Goal: Task Accomplishment & Management: Complete application form

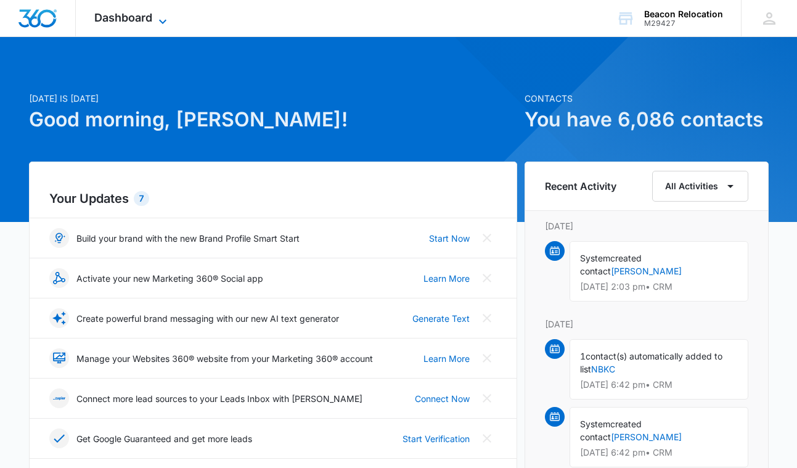
click at [152, 19] on span "Dashboard" at bounding box center [123, 17] width 58 height 13
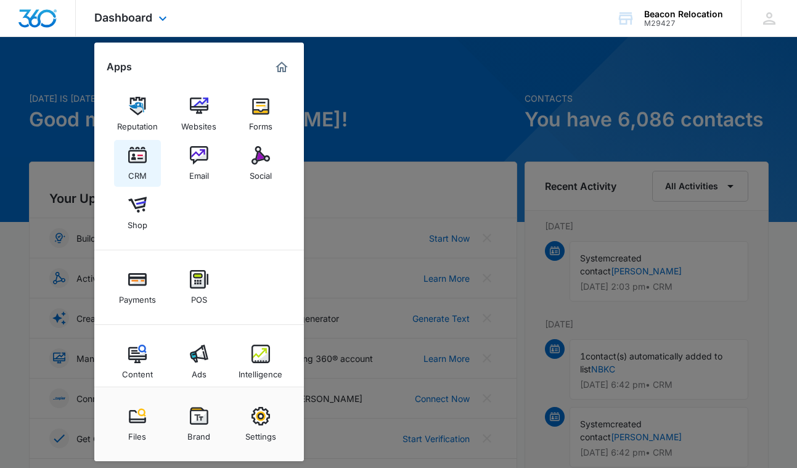
click at [139, 157] on img at bounding box center [137, 155] width 18 height 18
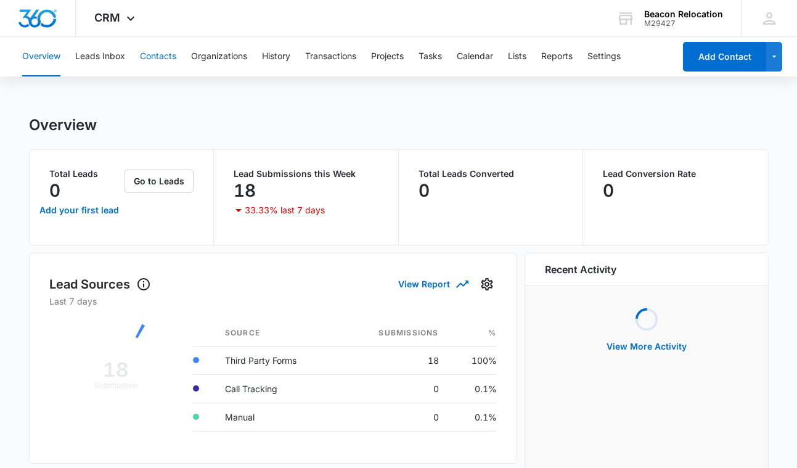
click at [168, 57] on button "Contacts" at bounding box center [158, 56] width 36 height 39
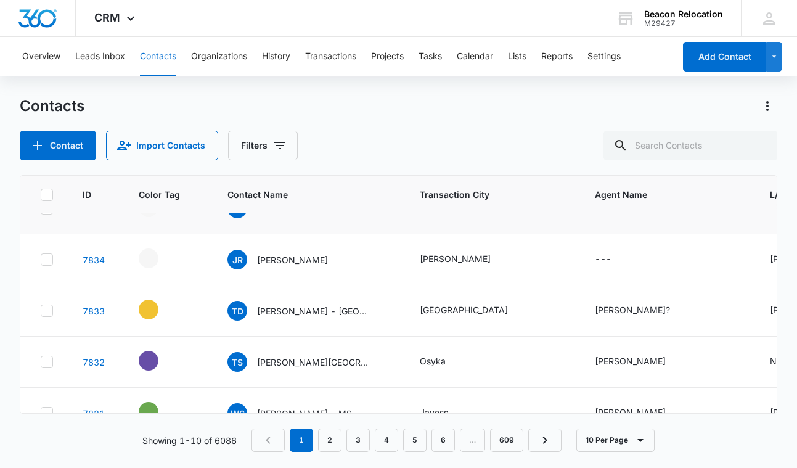
scroll to position [83, 0]
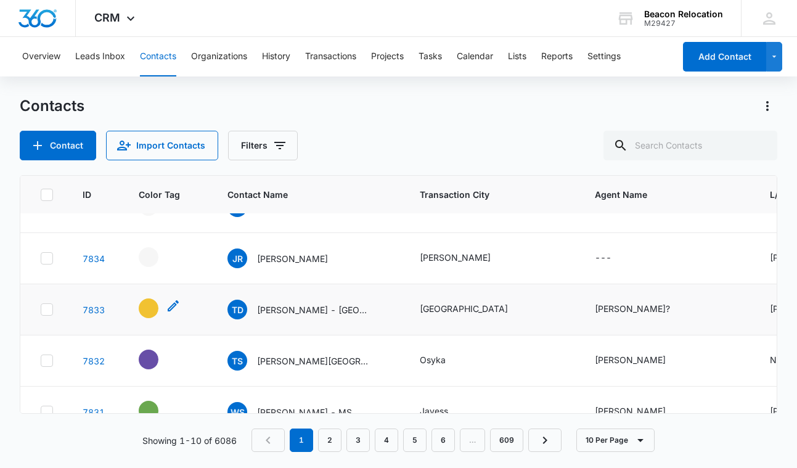
click at [175, 306] on icon "- - Select to Edit Field" at bounding box center [173, 305] width 15 height 15
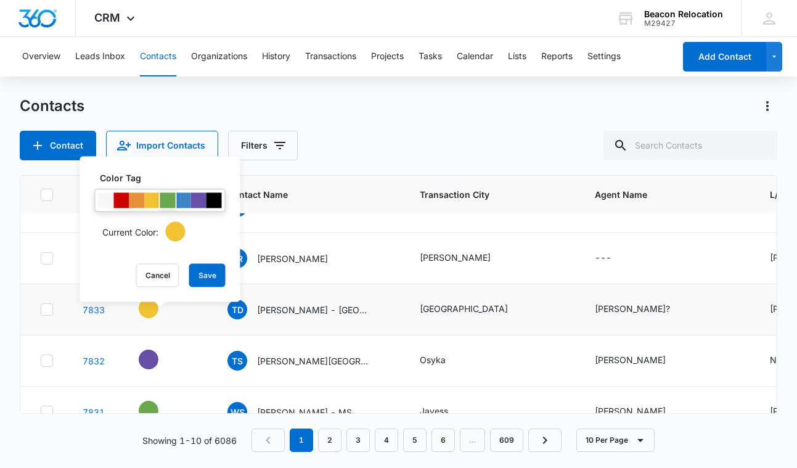
click at [168, 198] on div at bounding box center [167, 200] width 15 height 15
click at [210, 275] on button "Save" at bounding box center [207, 275] width 36 height 23
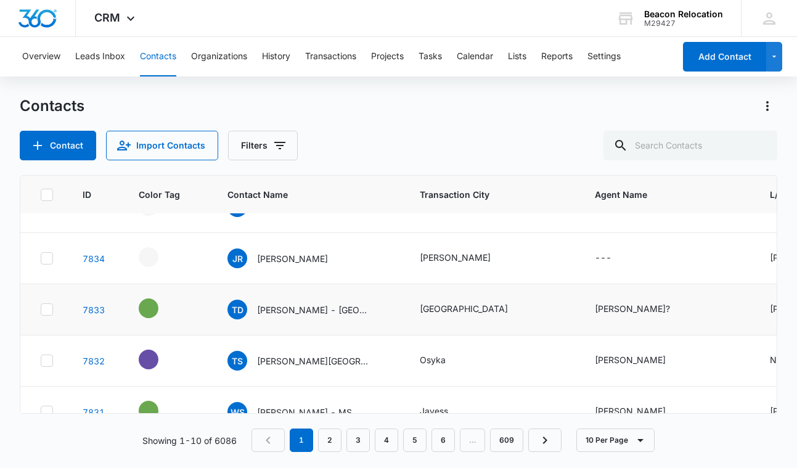
click at [679, 309] on icon "Agent Name - Paul Hayes? - Select to Edit Field" at bounding box center [684, 309] width 11 height 11
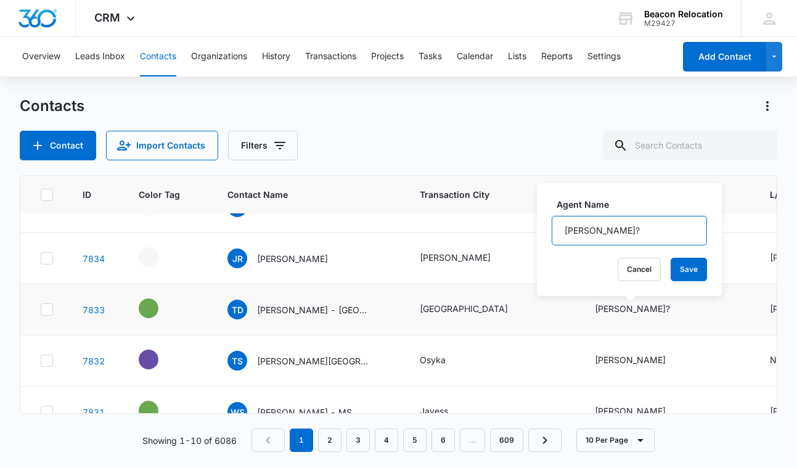
click at [653, 232] on input "[PERSON_NAME]?" at bounding box center [629, 231] width 155 height 30
type input "[PERSON_NAME]"
click at [687, 264] on button "Save" at bounding box center [688, 269] width 36 height 23
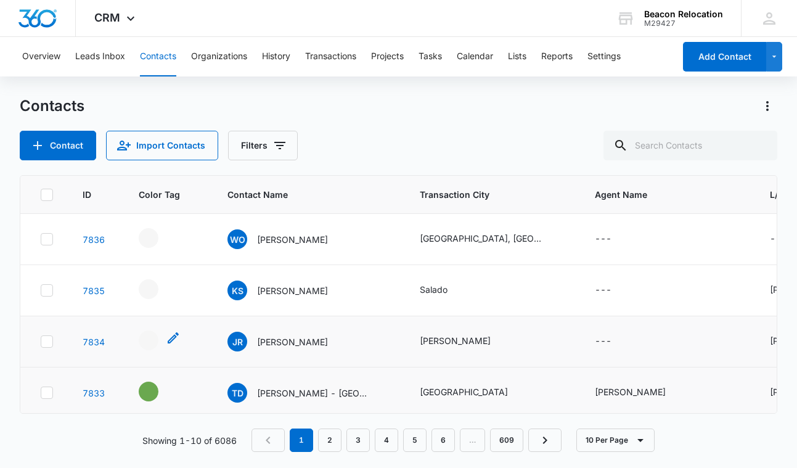
scroll to position [0, 0]
click at [173, 338] on icon "- - Select to Edit Field" at bounding box center [173, 337] width 11 height 11
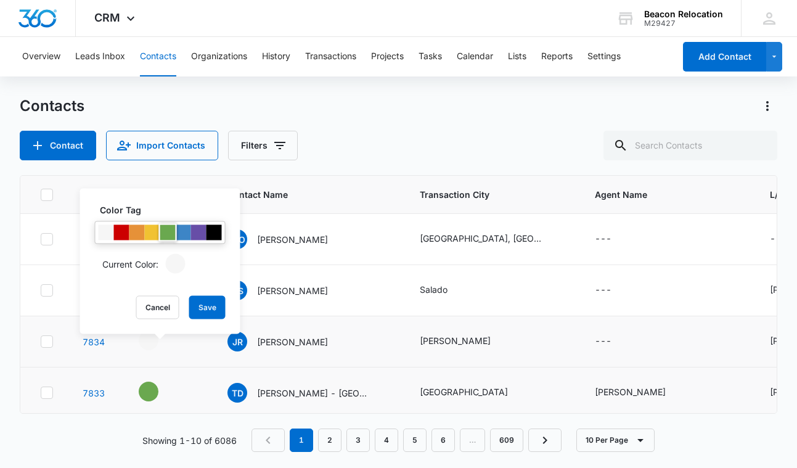
click at [166, 229] on div at bounding box center [167, 232] width 15 height 15
click at [207, 306] on button "Save" at bounding box center [207, 307] width 36 height 23
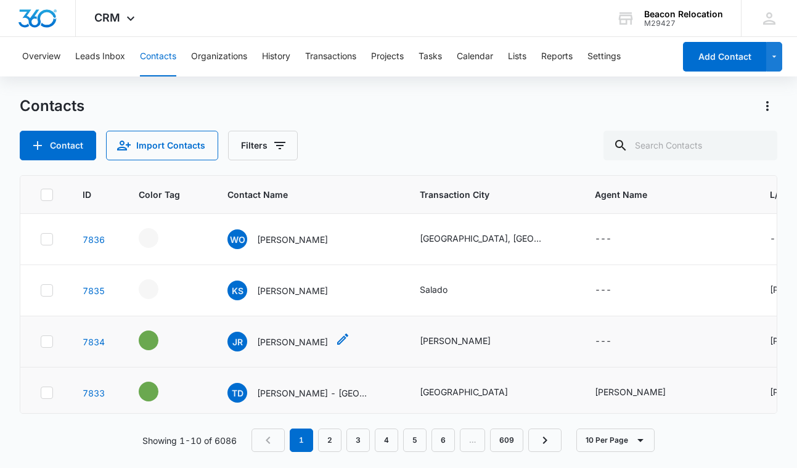
click at [335, 339] on icon "Contact Name - James Rivera - Select to Edit Field" at bounding box center [342, 339] width 15 height 15
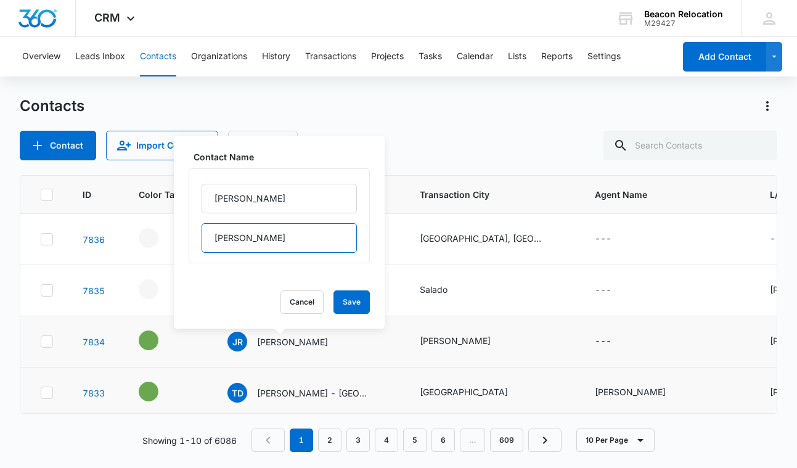
click at [290, 243] on input "[PERSON_NAME]" at bounding box center [279, 238] width 155 height 30
type input "[PERSON_NAME] - [GEOGRAPHIC_DATA]"
click at [359, 302] on button "Save" at bounding box center [351, 301] width 36 height 23
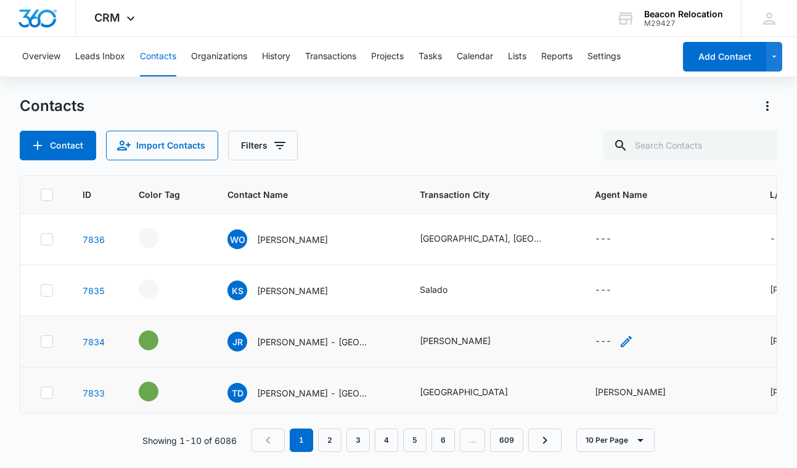
click at [624, 341] on icon "Agent Name - - Select to Edit Field" at bounding box center [626, 341] width 11 height 11
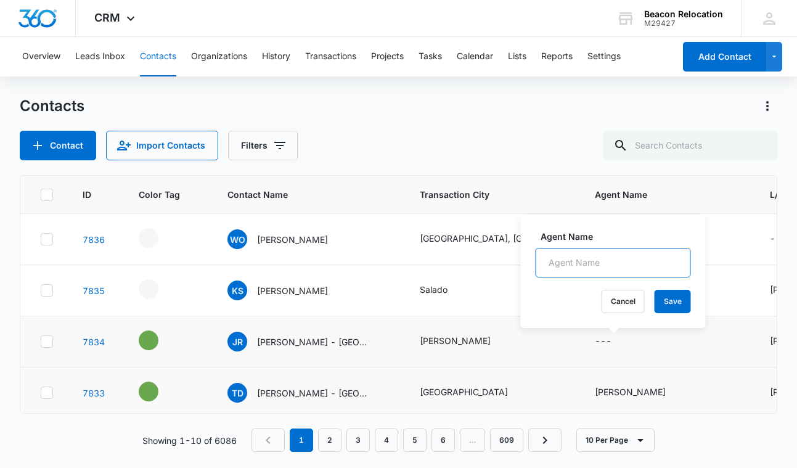
click at [610, 263] on input "Agent Name" at bounding box center [613, 263] width 155 height 30
type input "[PERSON_NAME]"
click at [679, 300] on button "Save" at bounding box center [672, 301] width 36 height 23
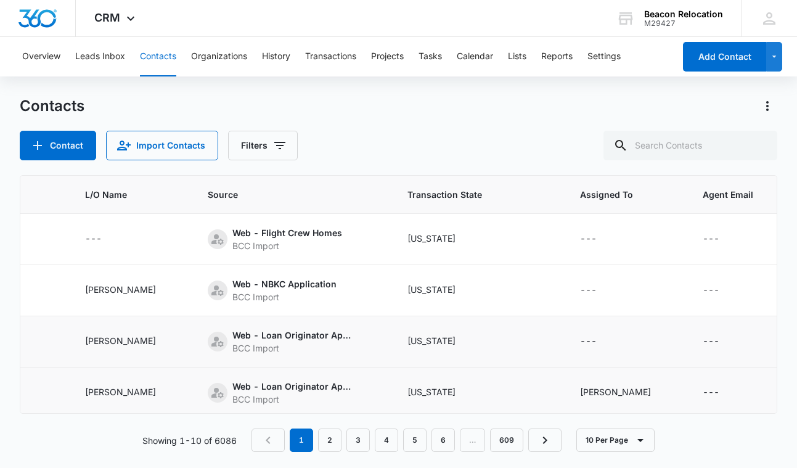
scroll to position [0, 689]
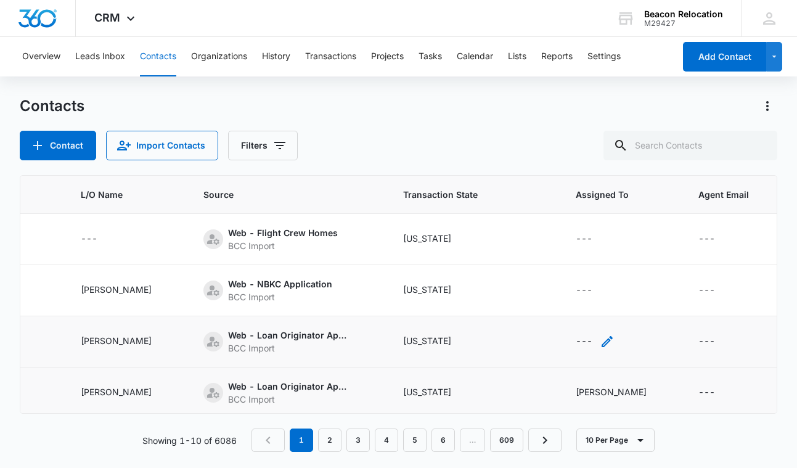
click at [600, 340] on icon "Assigned To - - Select to Edit Field" at bounding box center [607, 341] width 15 height 15
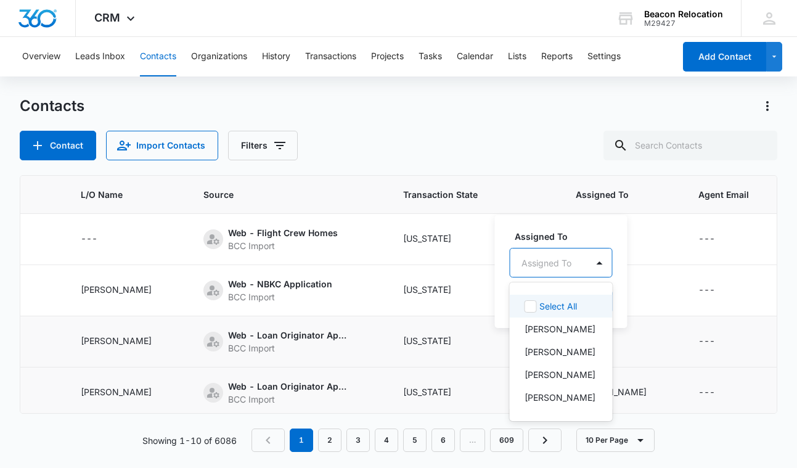
click at [560, 264] on div "Assigned To" at bounding box center [546, 262] width 50 height 13
click at [563, 353] on p "[PERSON_NAME]" at bounding box center [559, 351] width 71 height 13
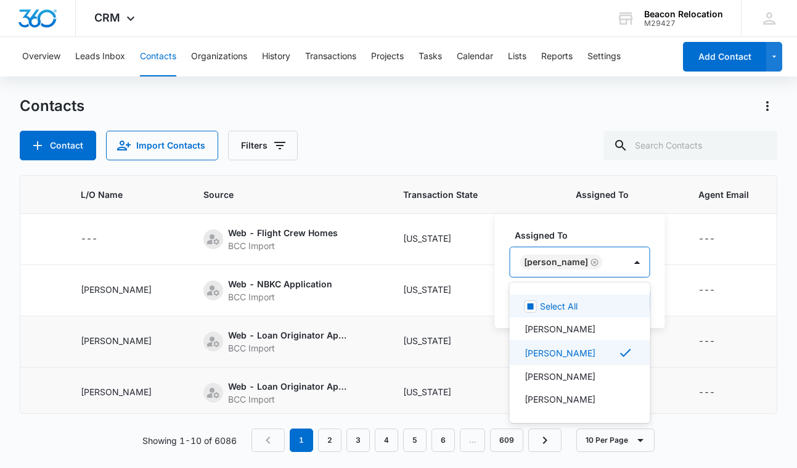
click at [598, 261] on div "[PERSON_NAME]" at bounding box center [567, 262] width 115 height 30
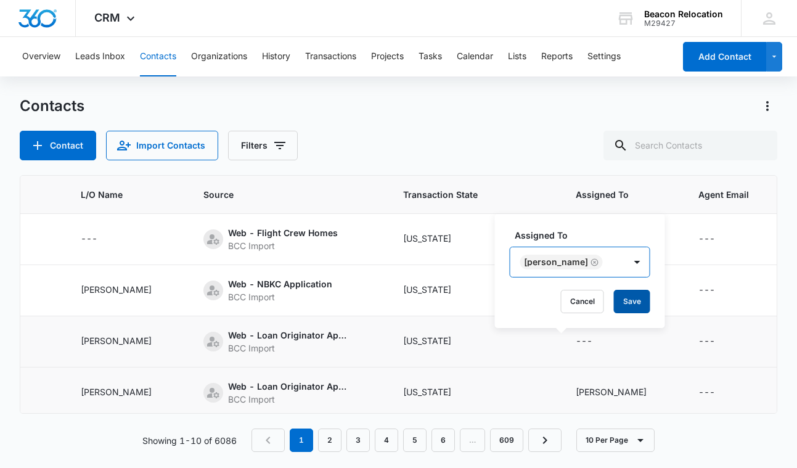
click at [619, 305] on button "Save" at bounding box center [632, 301] width 36 height 23
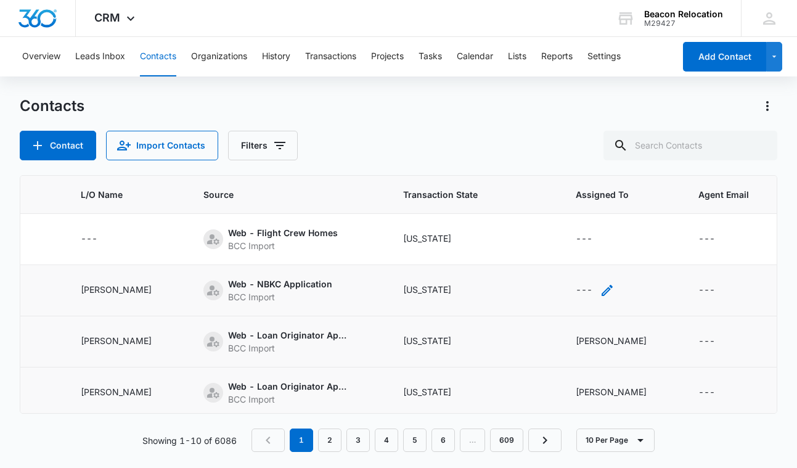
click at [601, 287] on icon "Assigned To - - Select to Edit Field" at bounding box center [606, 290] width 11 height 11
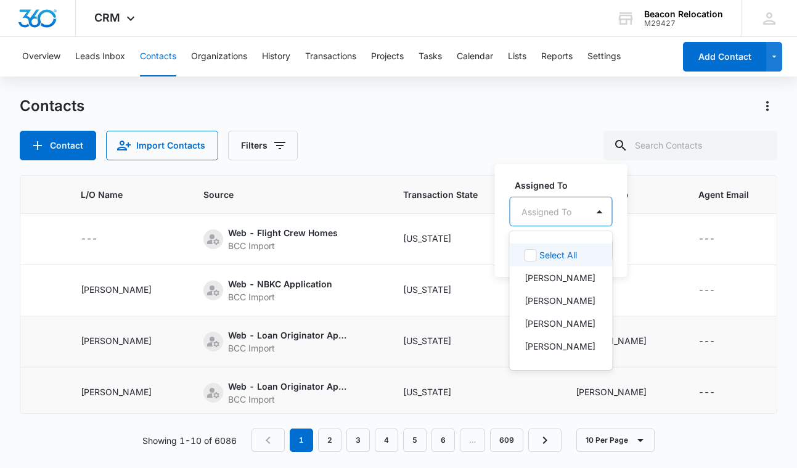
click at [570, 214] on div "Assigned To" at bounding box center [546, 211] width 50 height 13
click at [557, 320] on p "[PERSON_NAME]" at bounding box center [559, 323] width 71 height 13
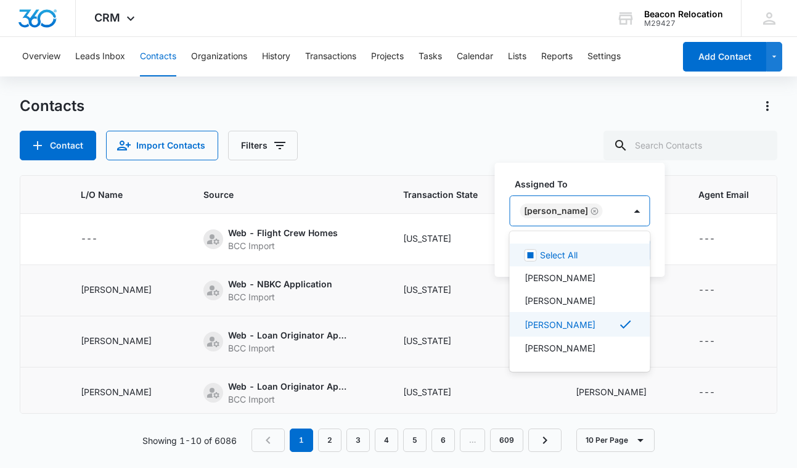
click at [603, 203] on div "[PERSON_NAME]" at bounding box center [567, 211] width 115 height 30
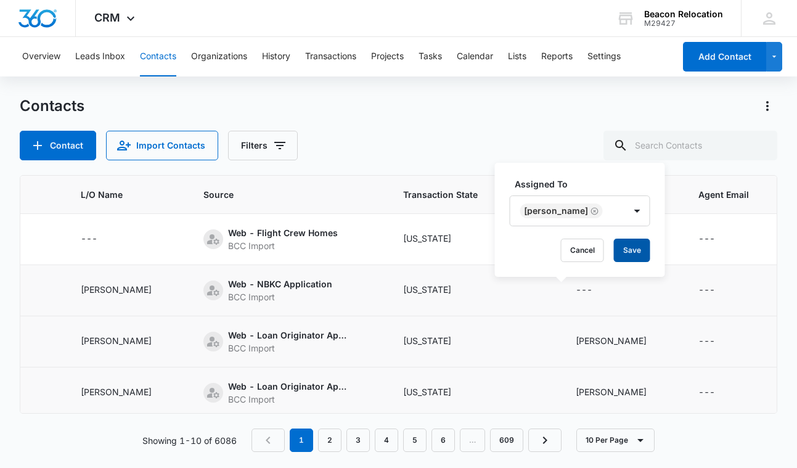
click at [618, 251] on button "Save" at bounding box center [632, 249] width 36 height 23
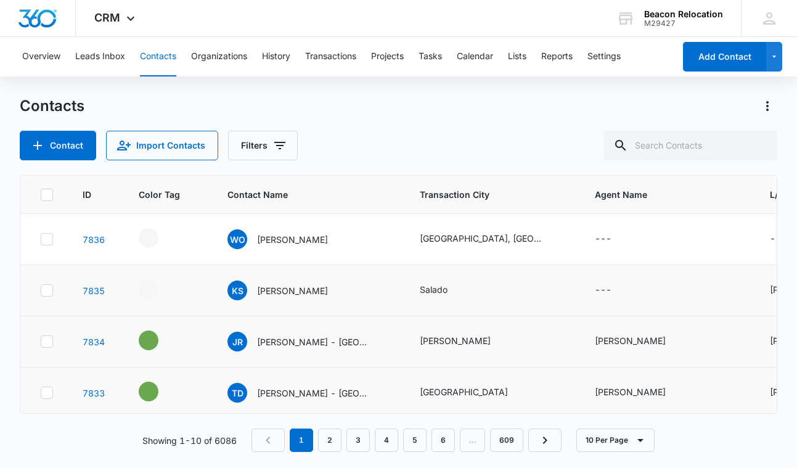
scroll to position [0, 0]
click at [176, 287] on icon "- - Select to Edit Field" at bounding box center [173, 286] width 15 height 15
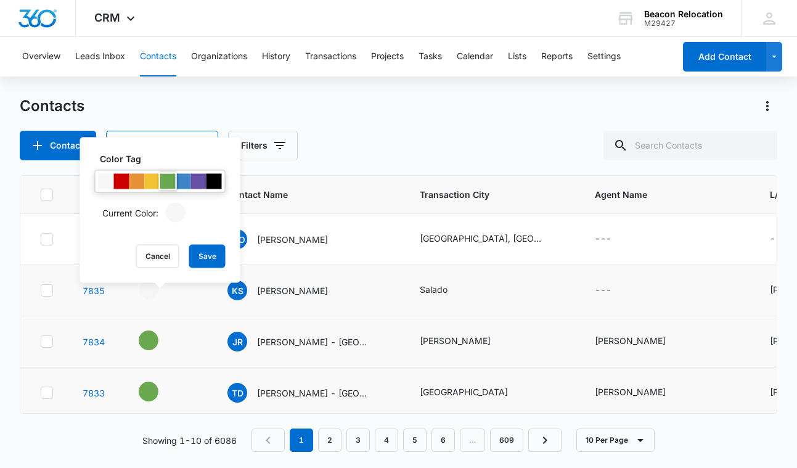
click at [170, 184] on div at bounding box center [167, 181] width 15 height 15
click at [205, 253] on button "Save" at bounding box center [207, 256] width 36 height 23
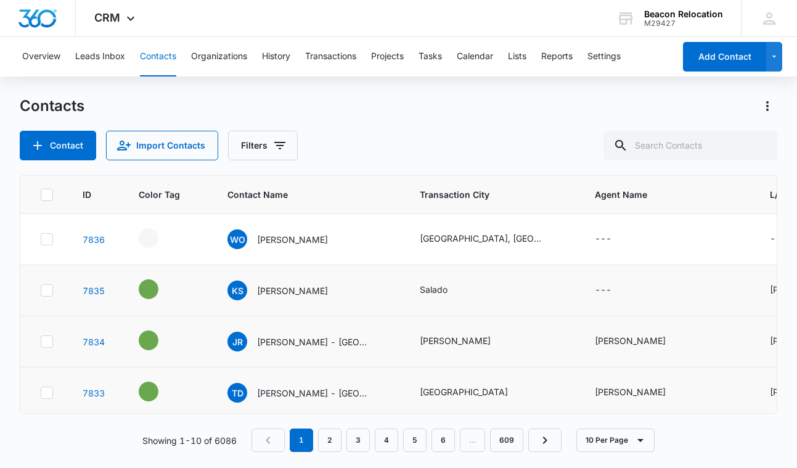
click at [342, 287] on icon "Contact Name - Kimberly Springer - Select to Edit Field" at bounding box center [342, 287] width 15 height 15
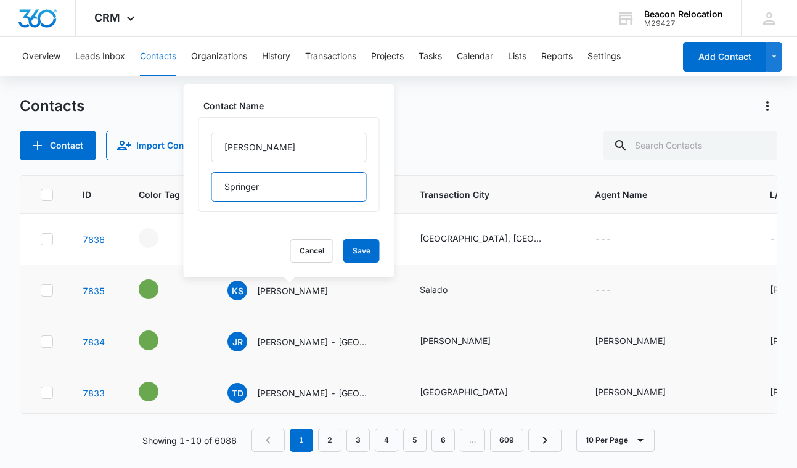
click at [286, 182] on input "Springer" at bounding box center [288, 187] width 155 height 30
type input "Springer - [GEOGRAPHIC_DATA]"
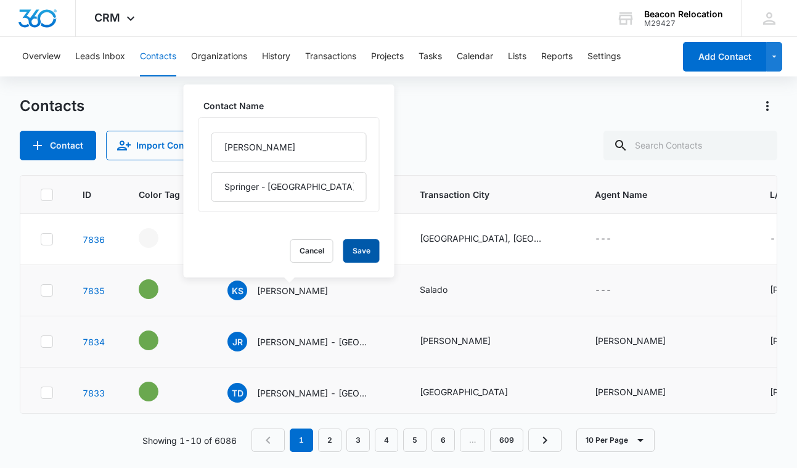
click at [363, 243] on button "Save" at bounding box center [361, 250] width 36 height 23
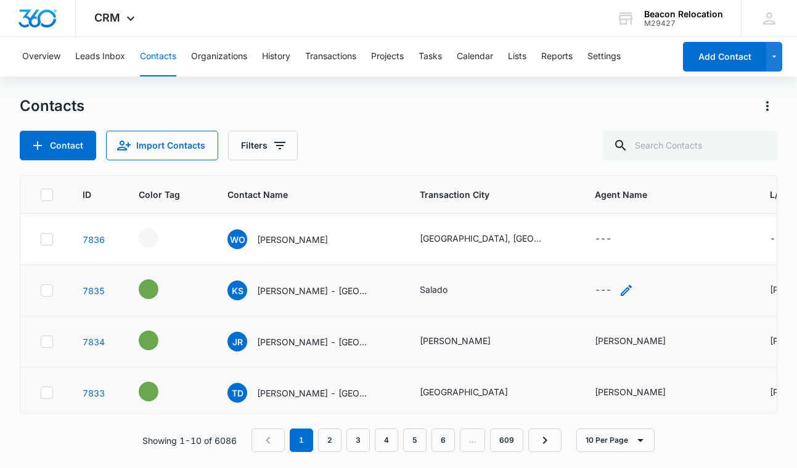
click at [625, 290] on icon "Agent Name - - Select to Edit Field" at bounding box center [626, 290] width 11 height 11
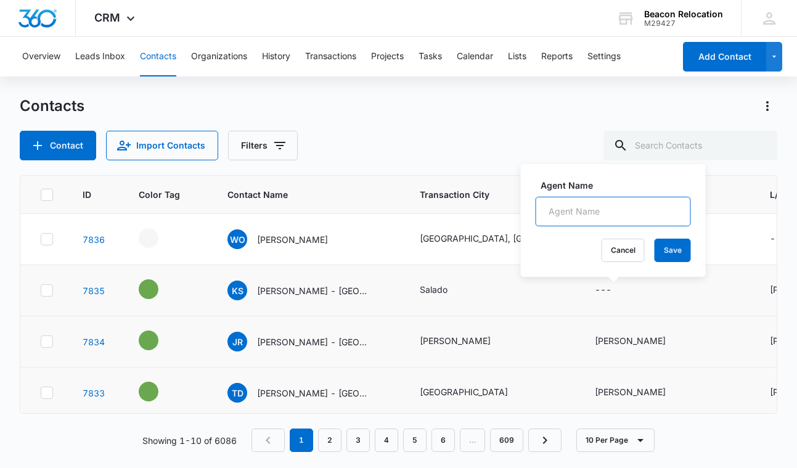
click at [626, 214] on input "Agent Name" at bounding box center [613, 212] width 155 height 30
type input "[PERSON_NAME]"
click at [677, 253] on button "Save" at bounding box center [672, 249] width 36 height 23
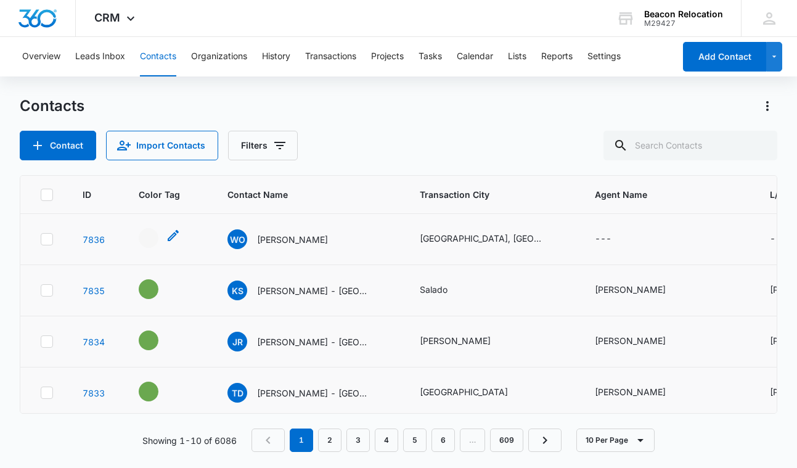
click at [174, 237] on icon "- - Select to Edit Field" at bounding box center [173, 235] width 15 height 15
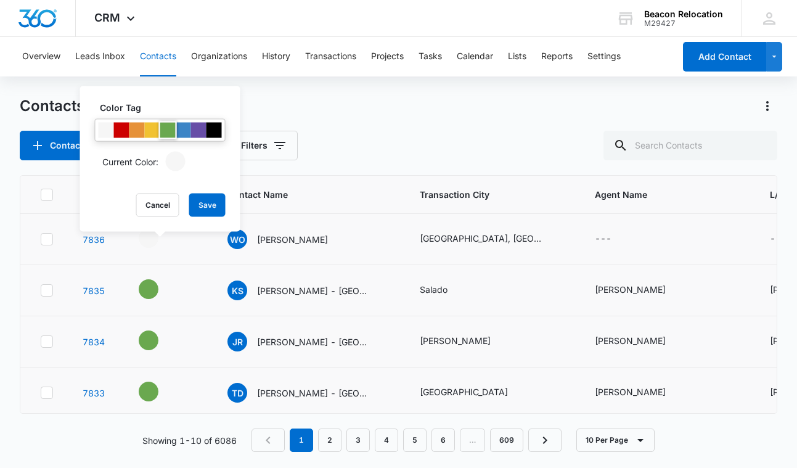
click at [168, 129] on div at bounding box center [167, 130] width 15 height 15
click at [211, 203] on button "Save" at bounding box center [207, 205] width 36 height 23
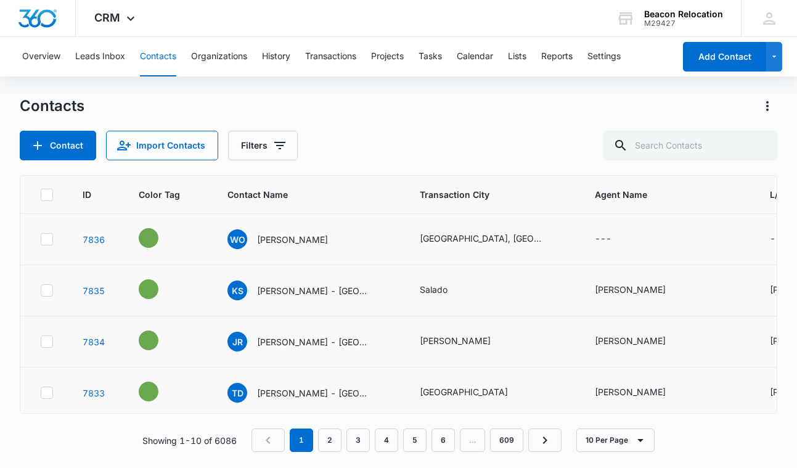
click at [350, 235] on icon "Contact Name - Wesley Ochsenreiter - Select to Edit Field" at bounding box center [342, 236] width 15 height 15
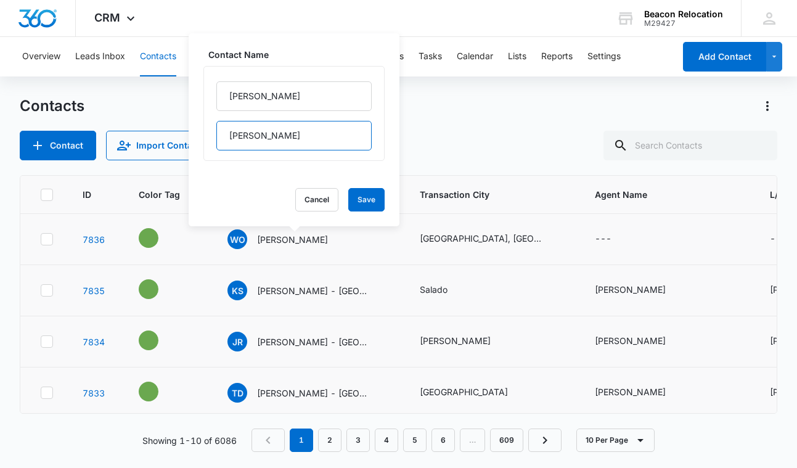
click at [301, 131] on input "[PERSON_NAME]" at bounding box center [293, 136] width 155 height 30
type input "[PERSON_NAME] - [GEOGRAPHIC_DATA]"
click at [373, 205] on button "Save" at bounding box center [366, 199] width 36 height 23
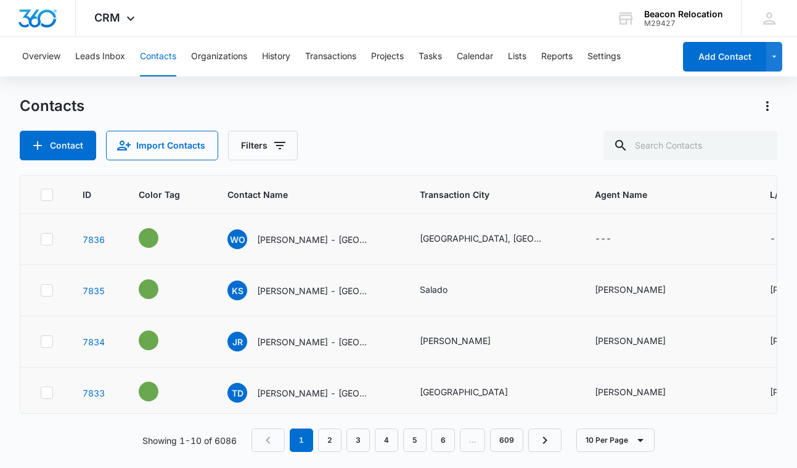
click at [624, 239] on icon "Agent Name - - Select to Edit Field" at bounding box center [626, 239] width 11 height 11
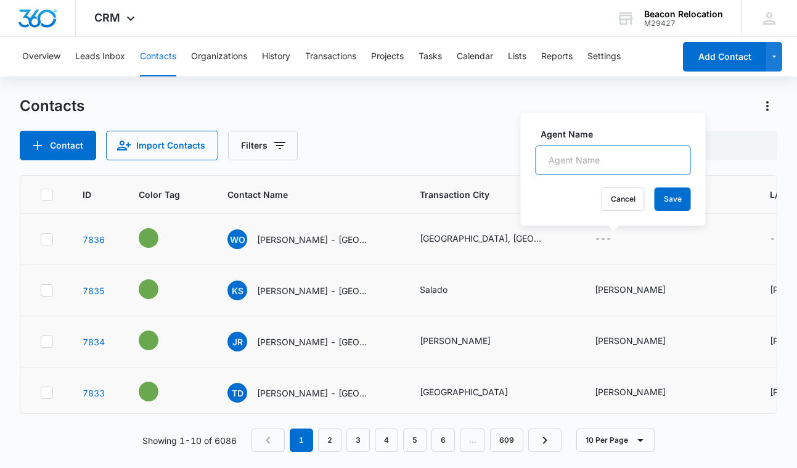
click at [602, 160] on input "Agent Name" at bounding box center [613, 160] width 155 height 30
type input "[PERSON_NAME]"
click at [670, 195] on button "Save" at bounding box center [672, 198] width 36 height 23
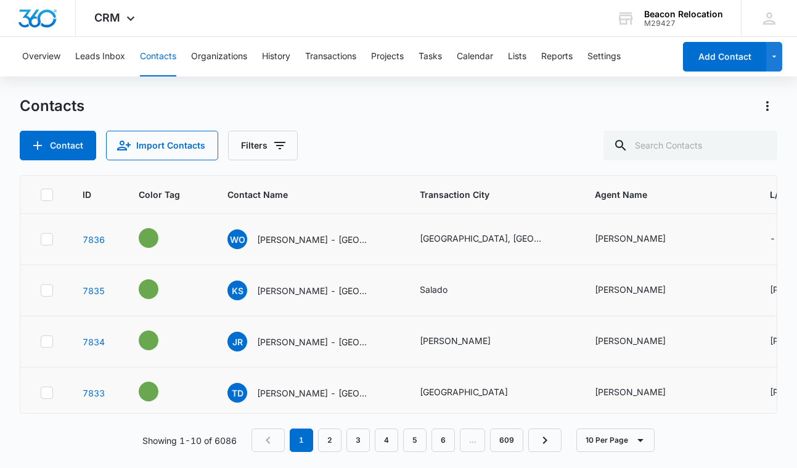
click at [794, 239] on icon "L/O Name - - Select to Edit Field" at bounding box center [801, 239] width 15 height 15
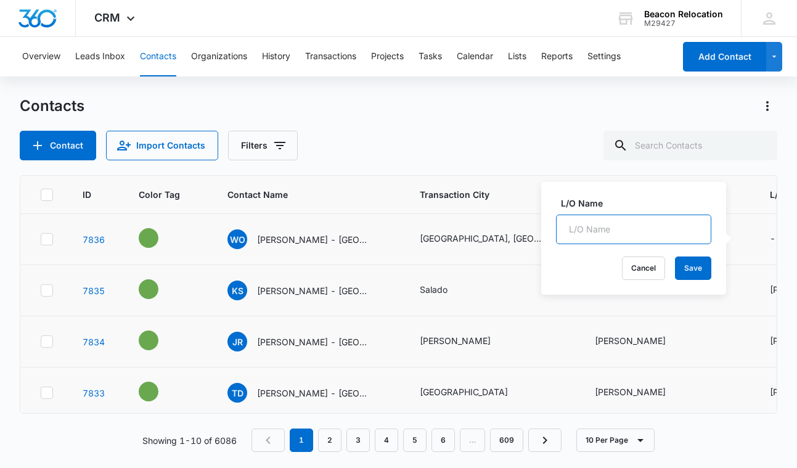
click at [656, 219] on input "L/O Name" at bounding box center [633, 229] width 155 height 30
type input "N/A"
click at [693, 264] on button "Save" at bounding box center [693, 267] width 36 height 23
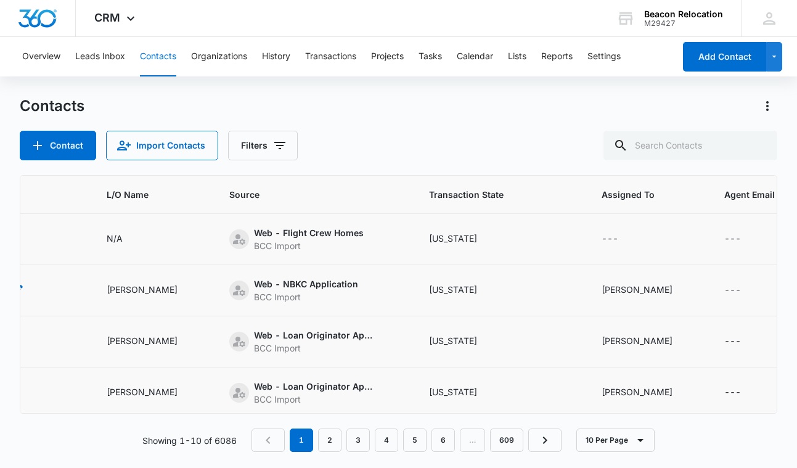
scroll to position [0, 685]
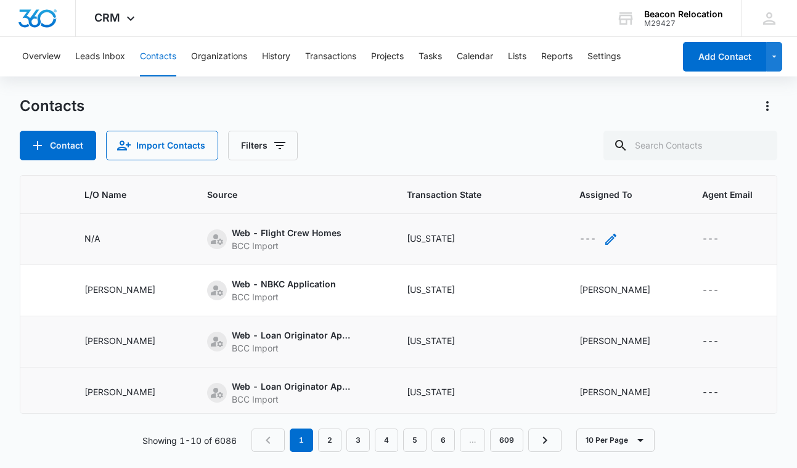
click at [603, 237] on icon "Assigned To - - Select to Edit Field" at bounding box center [610, 239] width 15 height 15
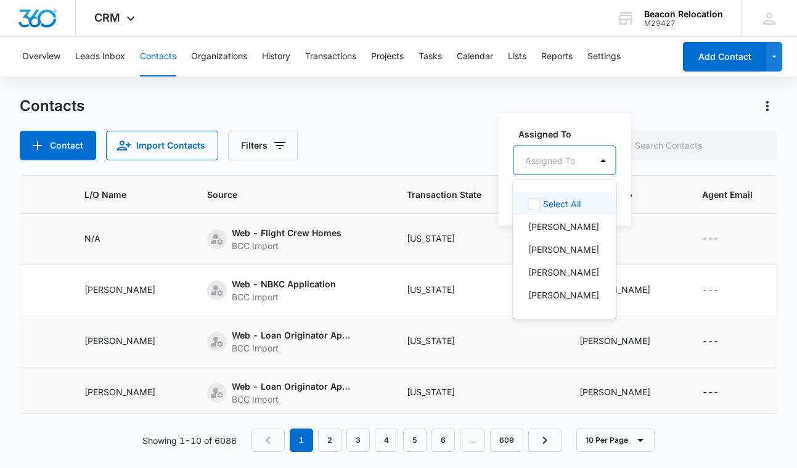
click at [555, 163] on div "Assigned To" at bounding box center [550, 160] width 50 height 13
click at [557, 248] on p "[PERSON_NAME]" at bounding box center [563, 249] width 71 height 13
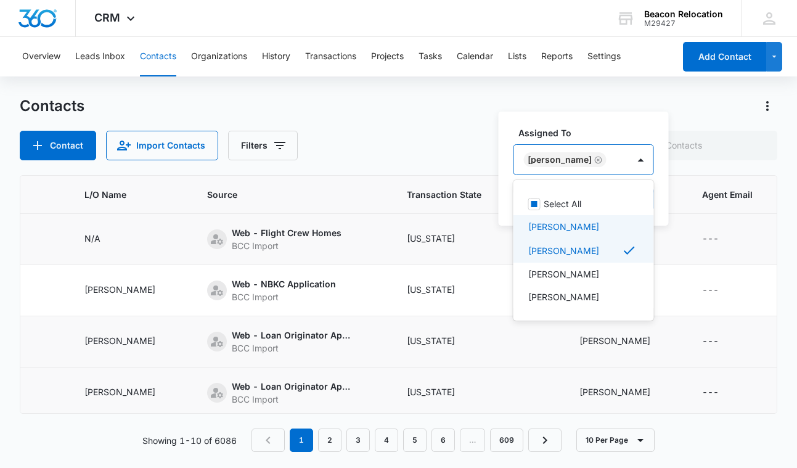
click at [605, 161] on div "[PERSON_NAME]" at bounding box center [571, 160] width 115 height 30
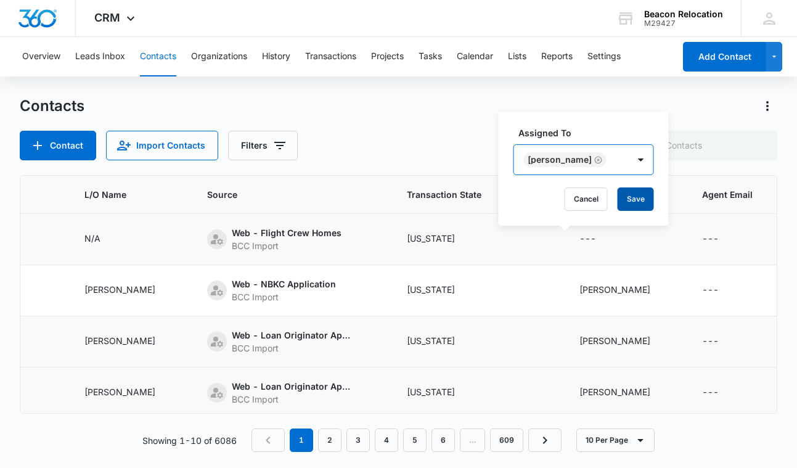
click at [623, 195] on button "Save" at bounding box center [635, 198] width 36 height 23
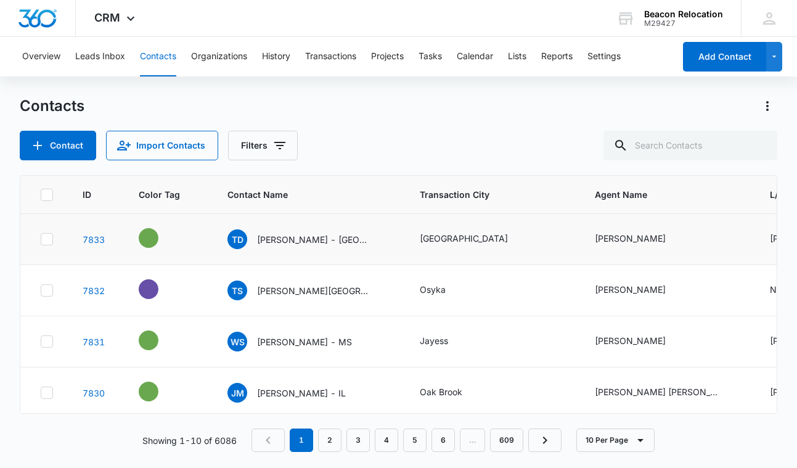
scroll to position [156, 0]
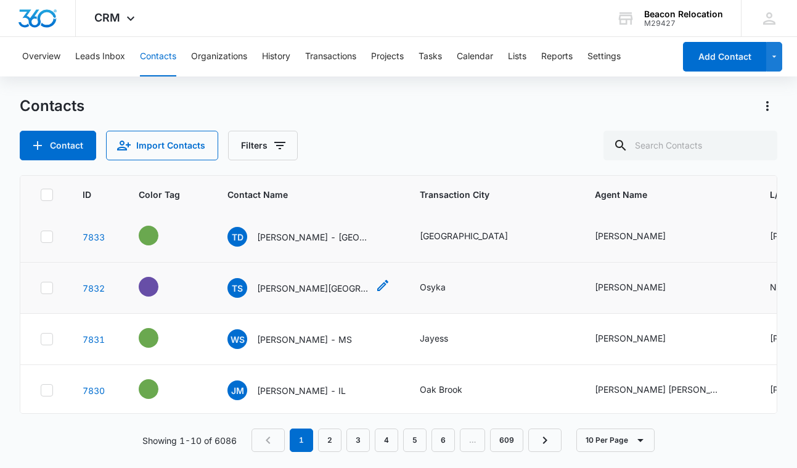
click at [278, 285] on p "[PERSON_NAME][GEOGRAPHIC_DATA], [GEOGRAPHIC_DATA]" at bounding box center [312, 288] width 111 height 13
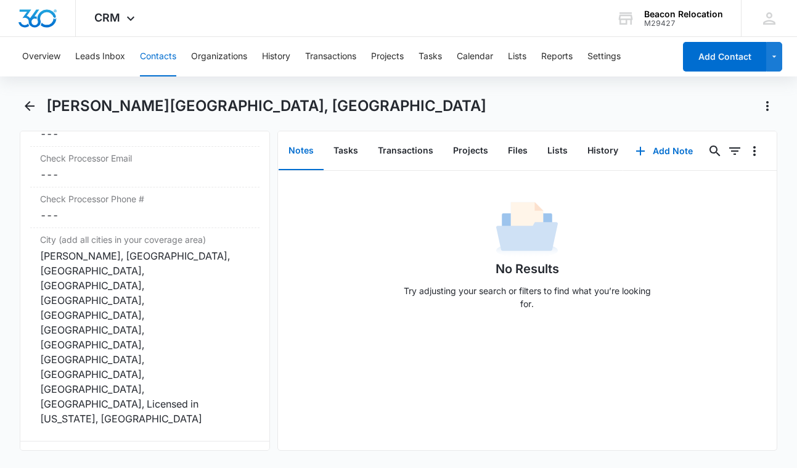
scroll to position [1746, 0]
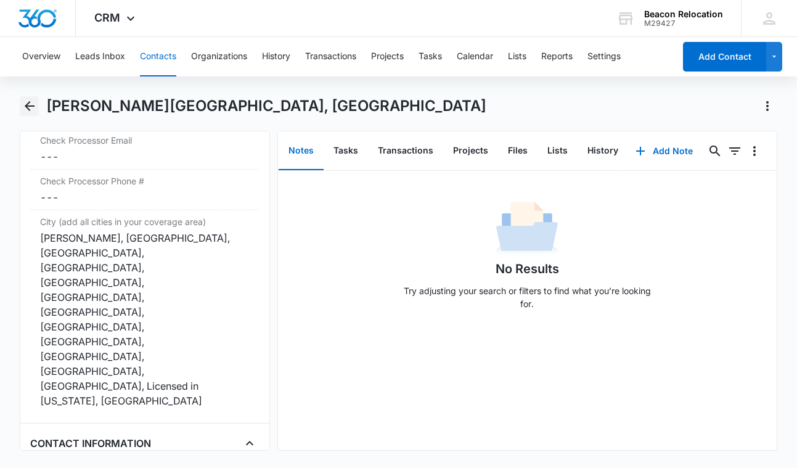
click at [32, 109] on icon "Back" at bounding box center [29, 106] width 15 height 15
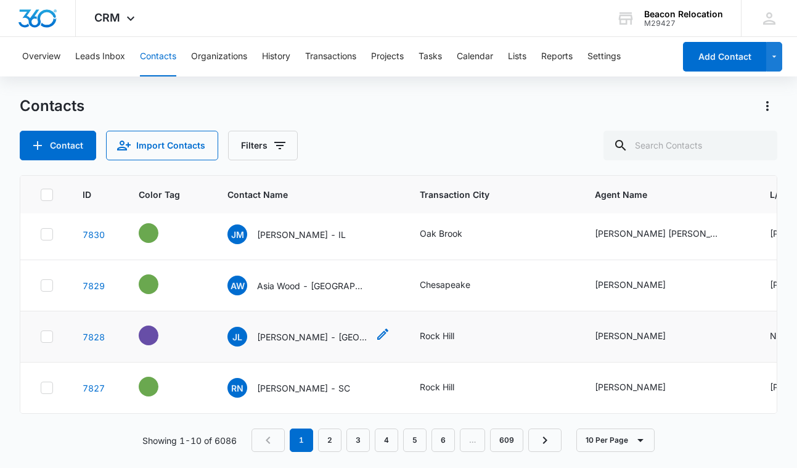
click at [285, 336] on p "[PERSON_NAME] - [GEOGRAPHIC_DATA], [GEOGRAPHIC_DATA]" at bounding box center [312, 336] width 111 height 13
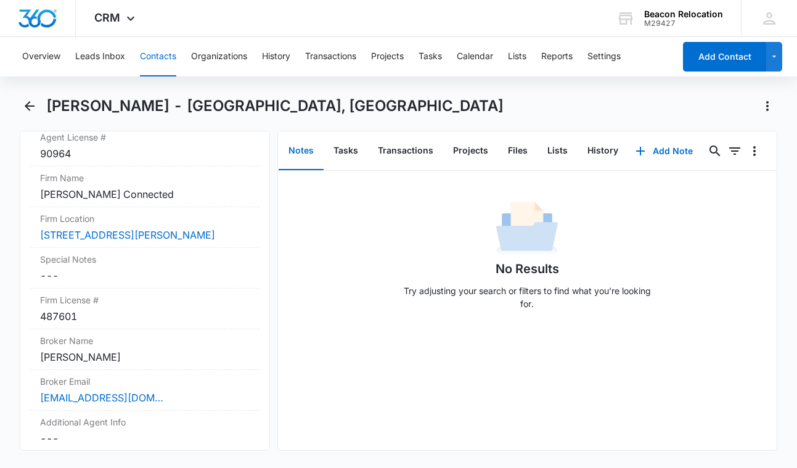
scroll to position [1232, 0]
click at [31, 104] on icon "Back" at bounding box center [29, 106] width 15 height 15
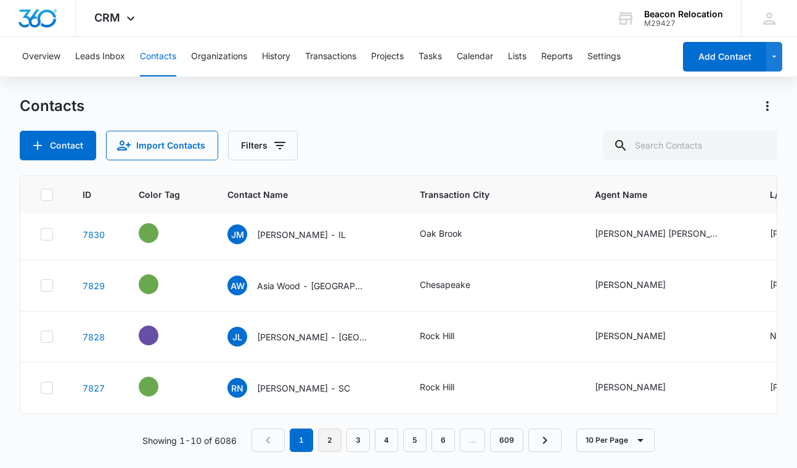
click at [327, 433] on link "2" at bounding box center [329, 439] width 23 height 23
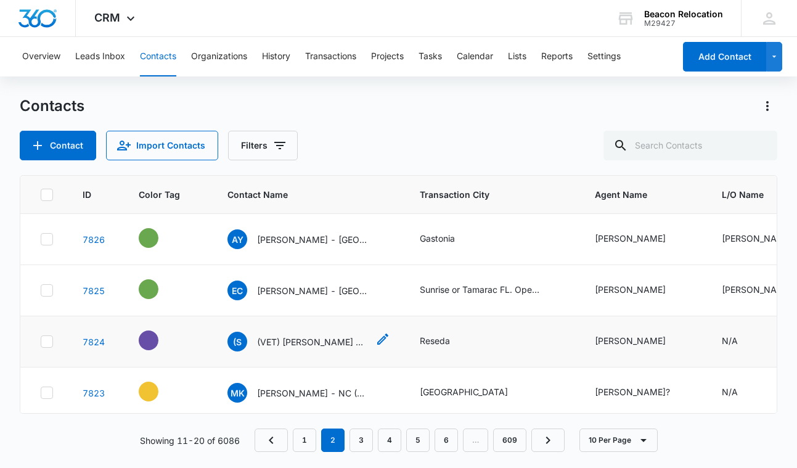
click at [328, 343] on p "(VET) [PERSON_NAME] - Reseda, [GEOGRAPHIC_DATA]" at bounding box center [312, 341] width 111 height 13
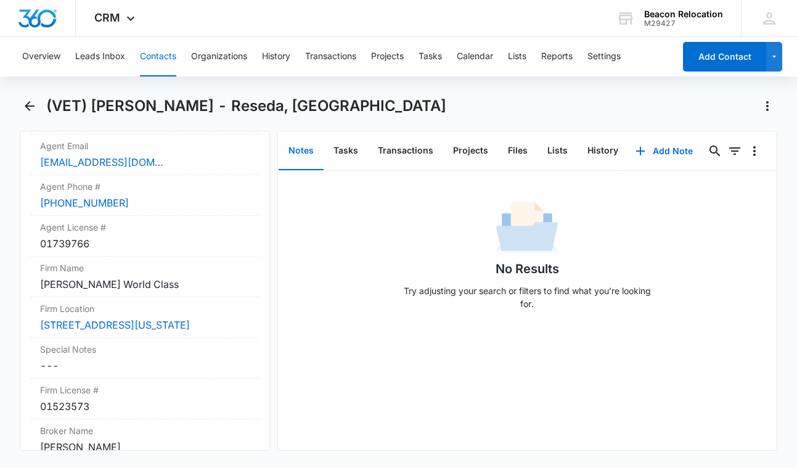
scroll to position [1139, 0]
click at [33, 104] on icon "Back" at bounding box center [29, 106] width 15 height 15
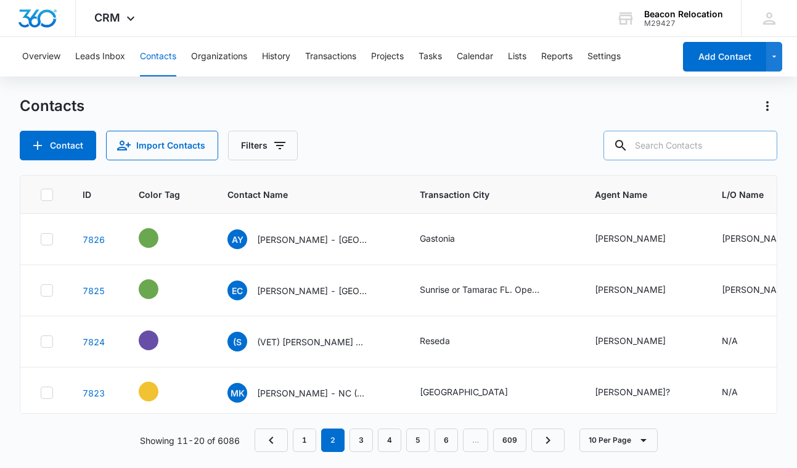
click at [651, 149] on input "text" at bounding box center [690, 146] width 174 height 30
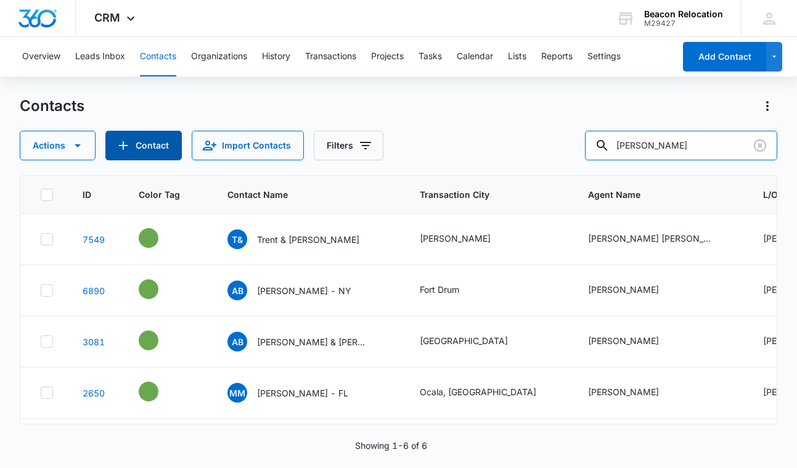
type input "[PERSON_NAME]"
click at [144, 144] on button "Contact" at bounding box center [143, 146] width 76 height 30
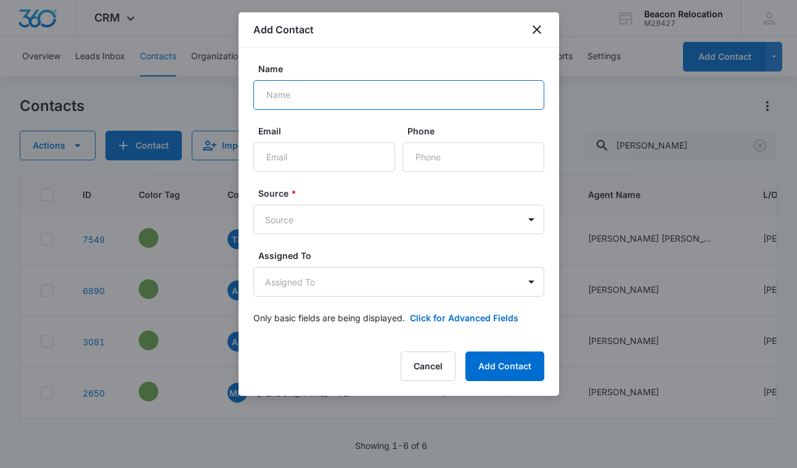
paste input "[PERSON_NAME]"
type input "[PERSON_NAME]"
click at [380, 224] on body "CRM Apps Reputation Websites Forms CRM Email Social Shop Payments POS Content A…" at bounding box center [398, 234] width 797 height 468
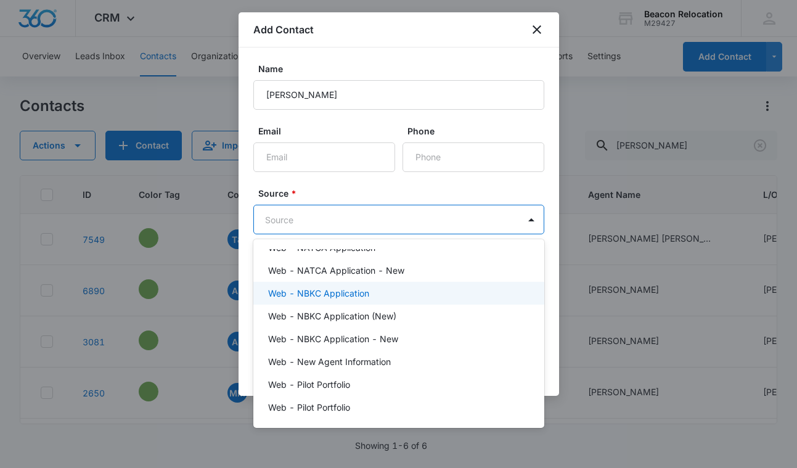
scroll to position [361, 0]
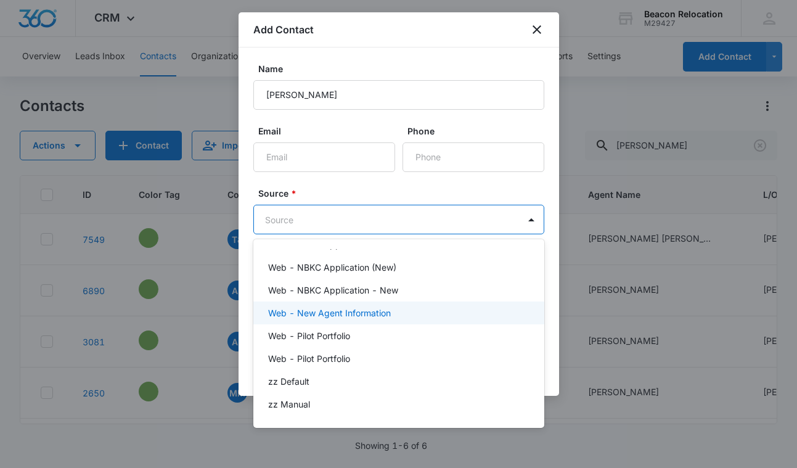
click at [365, 313] on p "Web - New Agent Information" at bounding box center [329, 312] width 123 height 13
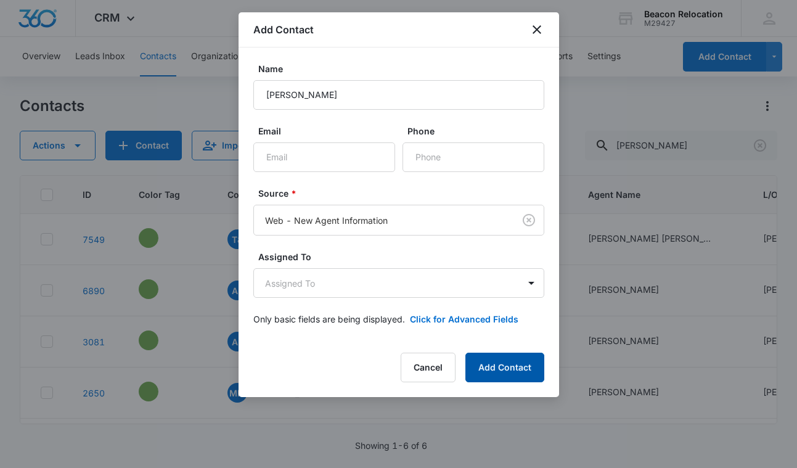
click at [500, 365] on button "Add Contact" at bounding box center [504, 368] width 79 height 30
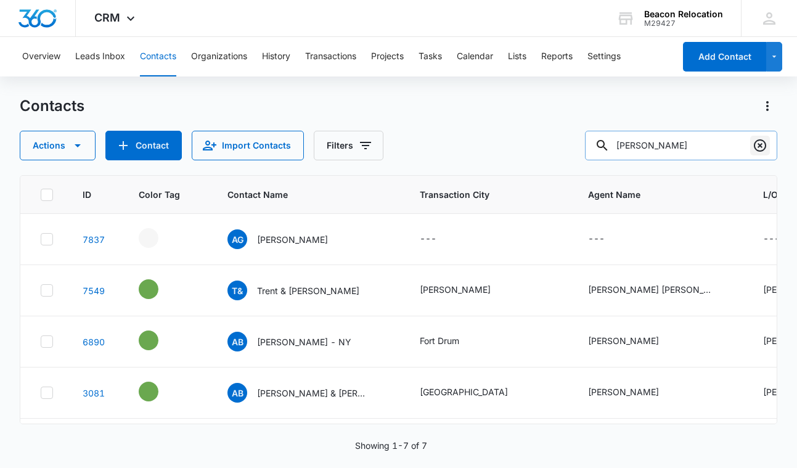
click at [765, 147] on icon "Clear" at bounding box center [760, 145] width 12 height 12
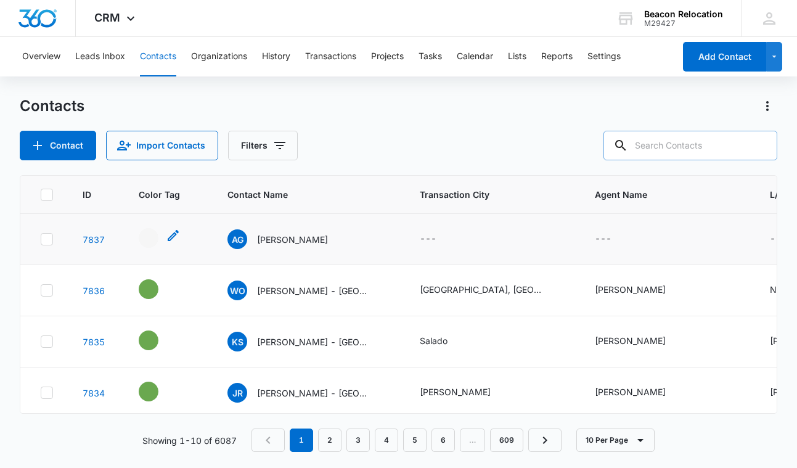
click at [173, 234] on icon "- - Select to Edit Field" at bounding box center [173, 235] width 11 height 11
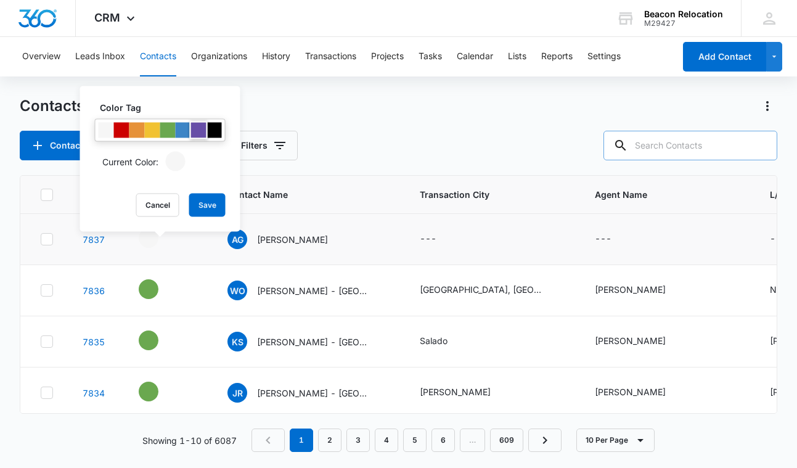
click at [199, 134] on div at bounding box center [198, 130] width 15 height 15
click at [209, 214] on button "Save" at bounding box center [207, 205] width 36 height 23
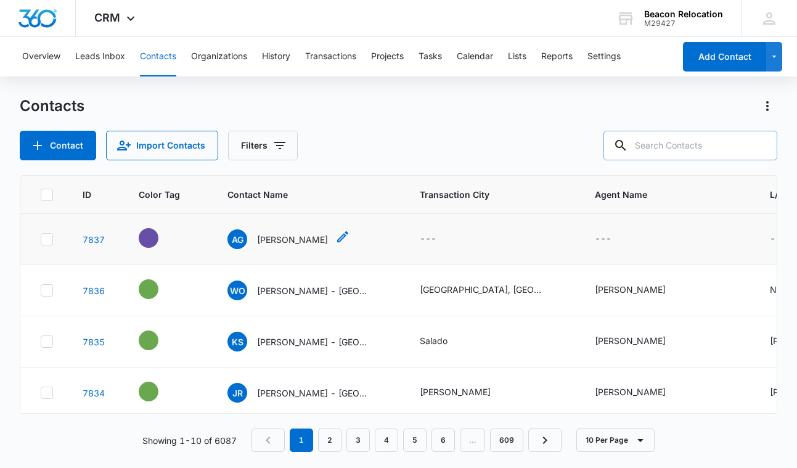
click at [342, 240] on icon "Contact Name - Abigail Gustafson - Select to Edit Field" at bounding box center [342, 236] width 15 height 15
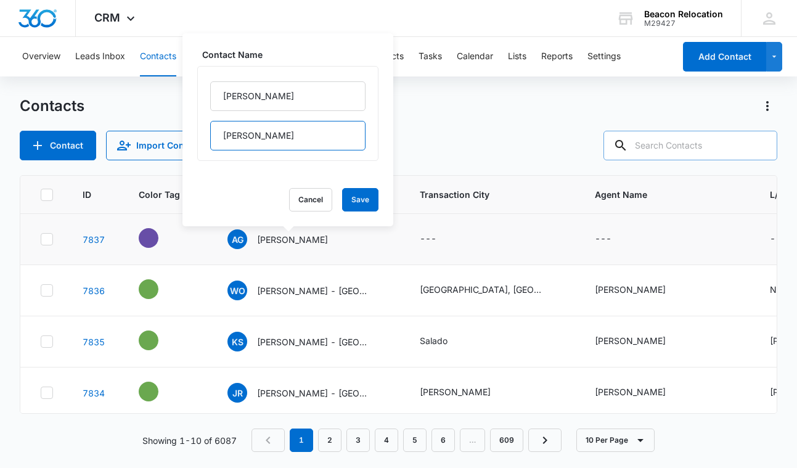
drag, startPoint x: 284, startPoint y: 140, endPoint x: 216, endPoint y: 136, distance: 67.9
click at [216, 136] on input "[PERSON_NAME]" at bounding box center [287, 136] width 155 height 30
click at [290, 92] on input "[PERSON_NAME]" at bounding box center [287, 96] width 155 height 30
paste input "[PERSON_NAME]"
drag, startPoint x: 295, startPoint y: 95, endPoint x: 211, endPoint y: 96, distance: 83.2
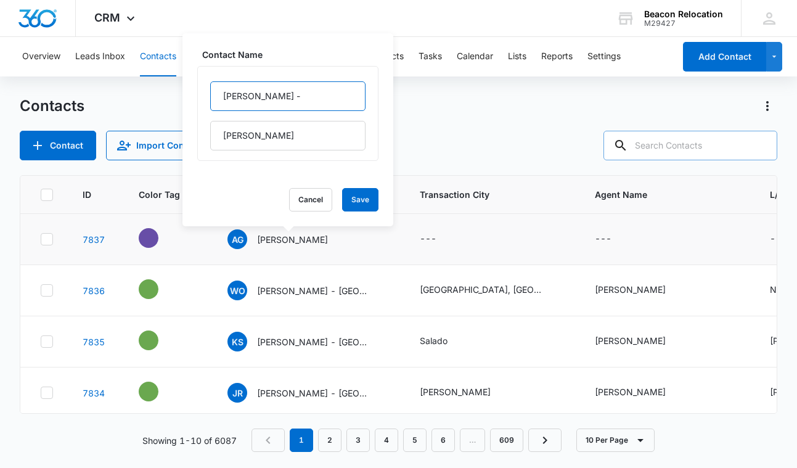
click at [211, 95] on input "[PERSON_NAME] -" at bounding box center [287, 96] width 155 height 30
type input "[PERSON_NAME] -"
click at [291, 135] on input "[PERSON_NAME]" at bounding box center [287, 136] width 155 height 30
drag, startPoint x: 291, startPoint y: 135, endPoint x: 208, endPoint y: 135, distance: 83.2
click at [208, 135] on div "[PERSON_NAME]" at bounding box center [287, 113] width 181 height 95
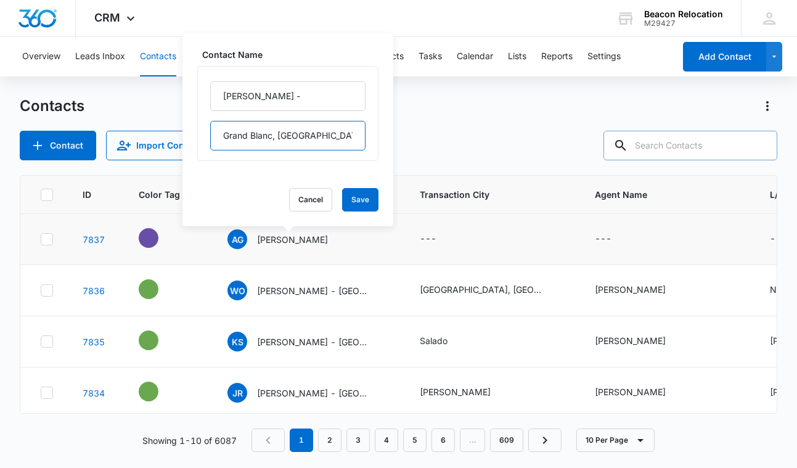
type input "Grand Blanc, [GEOGRAPHIC_DATA]"
click at [378, 196] on button "Save" at bounding box center [360, 199] width 36 height 23
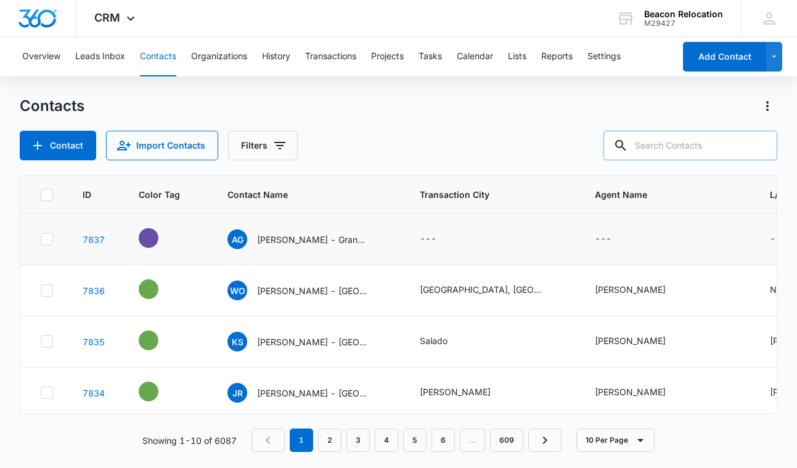
click at [454, 236] on icon "Transaction City - - Select to Edit Field" at bounding box center [451, 239] width 11 height 11
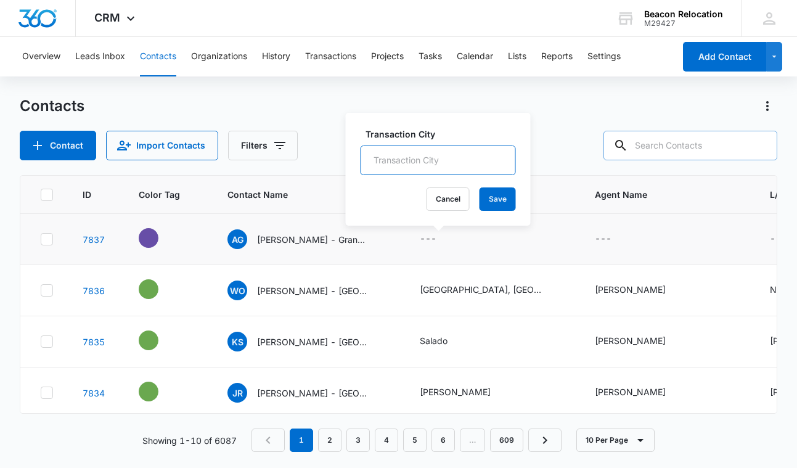
click at [409, 152] on input "Transaction City" at bounding box center [438, 160] width 155 height 30
paste input "[PERSON_NAME]"
type input "[PERSON_NAME]"
click at [501, 194] on button "Save" at bounding box center [497, 198] width 36 height 23
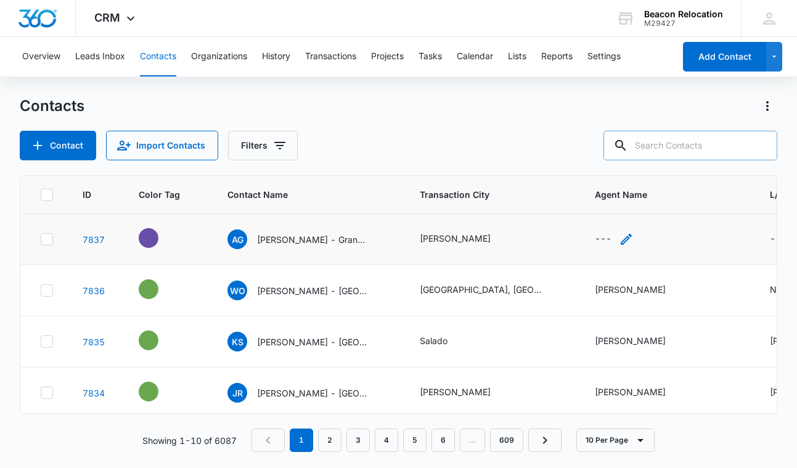
click at [630, 239] on icon "Agent Name - - Select to Edit Field" at bounding box center [626, 239] width 15 height 15
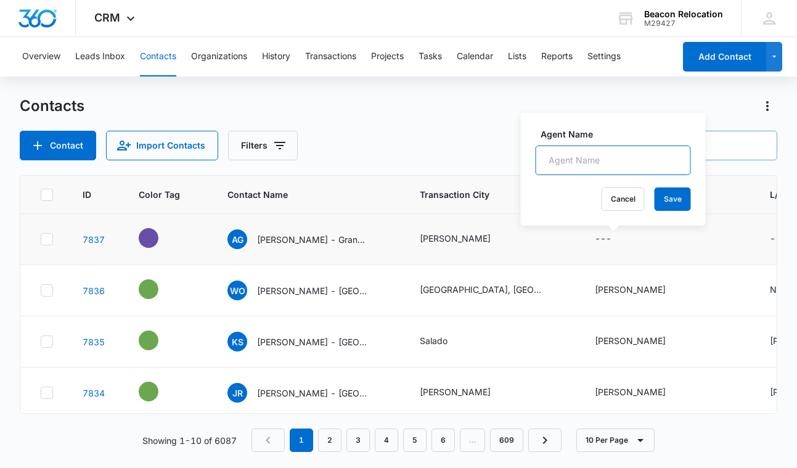
click at [587, 153] on input "Agent Name" at bounding box center [613, 160] width 155 height 30
paste input "[PERSON_NAME]"
type input "[PERSON_NAME]"
click at [675, 194] on button "Save" at bounding box center [672, 198] width 36 height 23
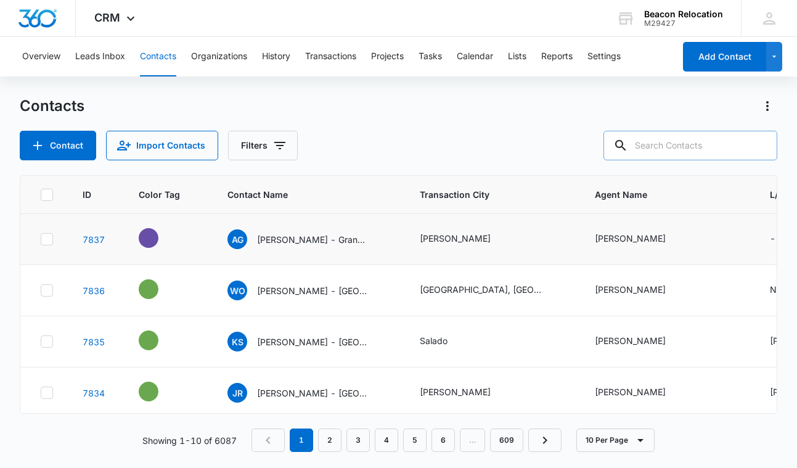
click at [794, 239] on icon "L/O Name - - Select to Edit Field" at bounding box center [801, 239] width 15 height 15
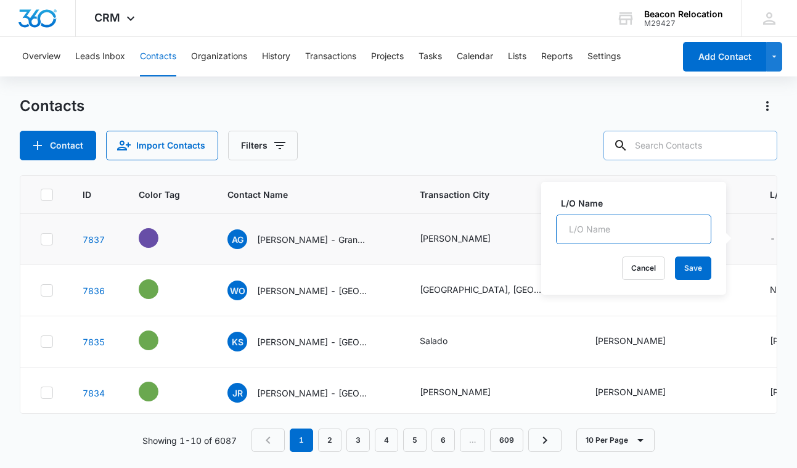
click at [628, 227] on input "L/O Name" at bounding box center [633, 229] width 155 height 30
type input "N/A"
click at [698, 272] on button "Save" at bounding box center [693, 267] width 36 height 23
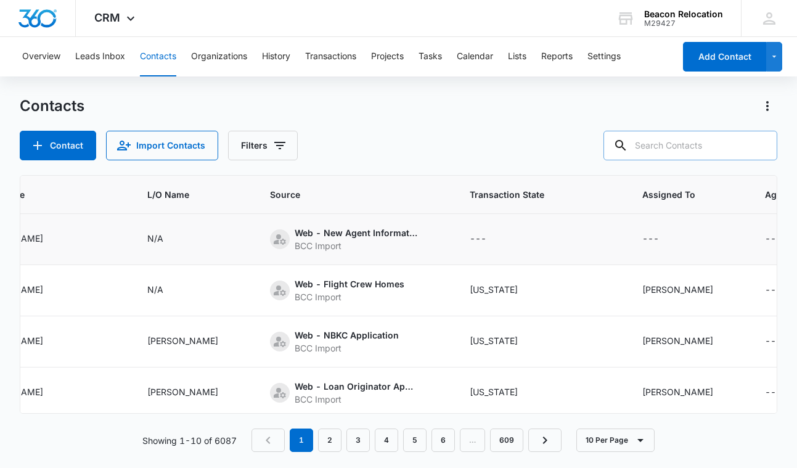
scroll to position [0, 656]
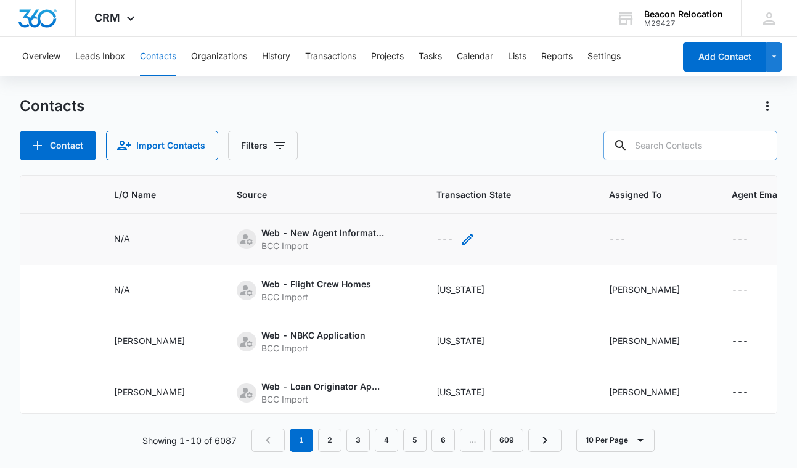
click at [460, 238] on icon "Transaction State - - Select to Edit Field" at bounding box center [467, 239] width 15 height 15
click at [425, 160] on div "Transaction State" at bounding box center [409, 160] width 71 height 13
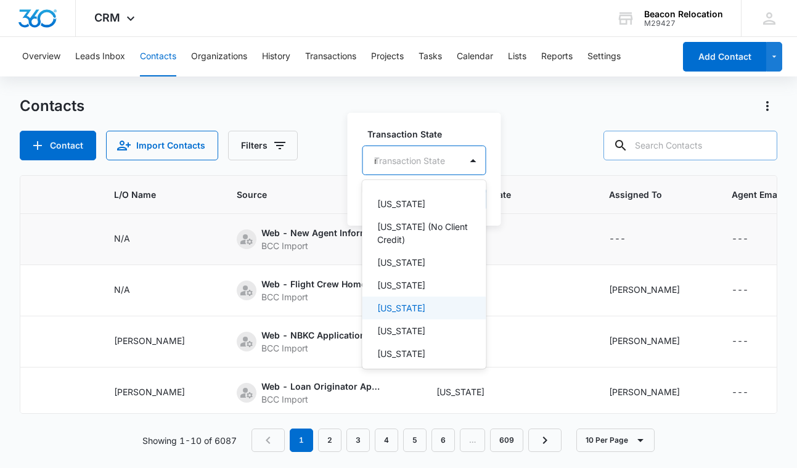
type input "mi"
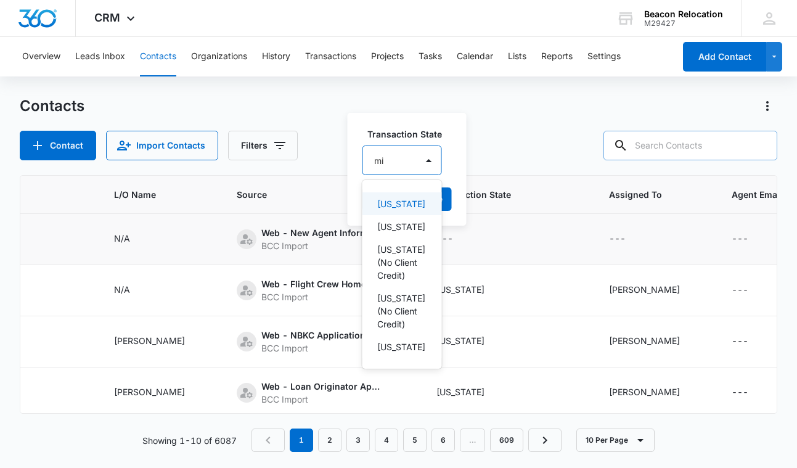
click at [405, 209] on p "[US_STATE]" at bounding box center [400, 203] width 47 height 13
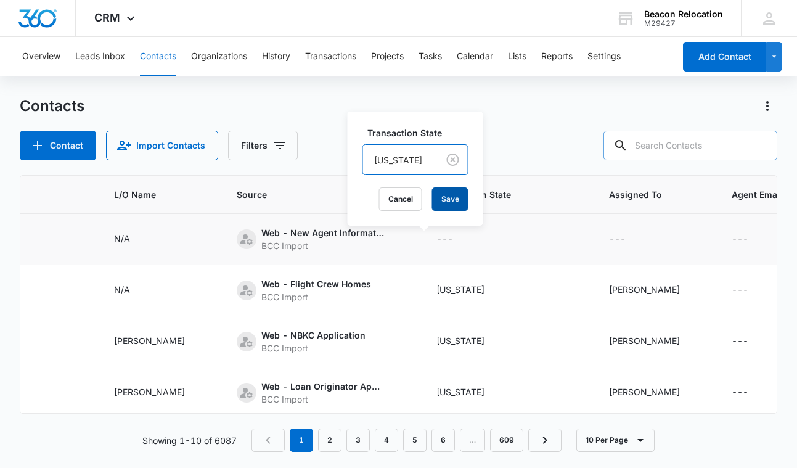
click at [435, 200] on button "Save" at bounding box center [450, 198] width 36 height 23
click at [680, 148] on input "text" at bounding box center [690, 146] width 174 height 30
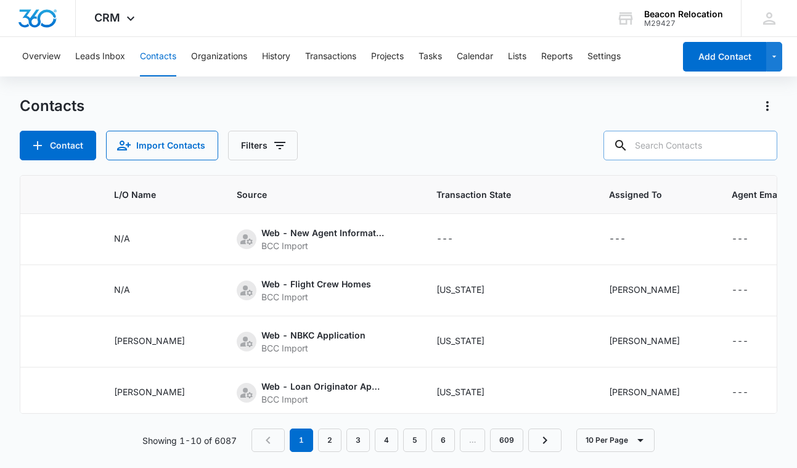
paste input "[PERSON_NAME]"
drag, startPoint x: 646, startPoint y: 143, endPoint x: 616, endPoint y: 141, distance: 30.9
click at [614, 143] on input "[PERSON_NAME]" at bounding box center [681, 146] width 192 height 30
type input "[PERSON_NAME]"
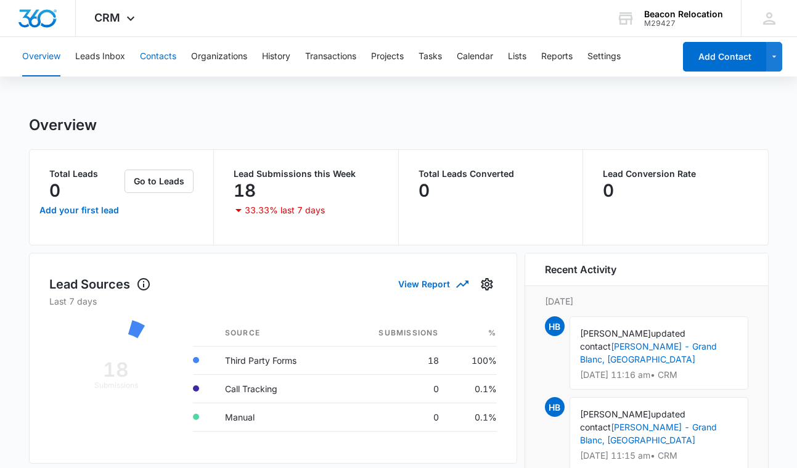
click at [162, 54] on button "Contacts" at bounding box center [158, 56] width 36 height 39
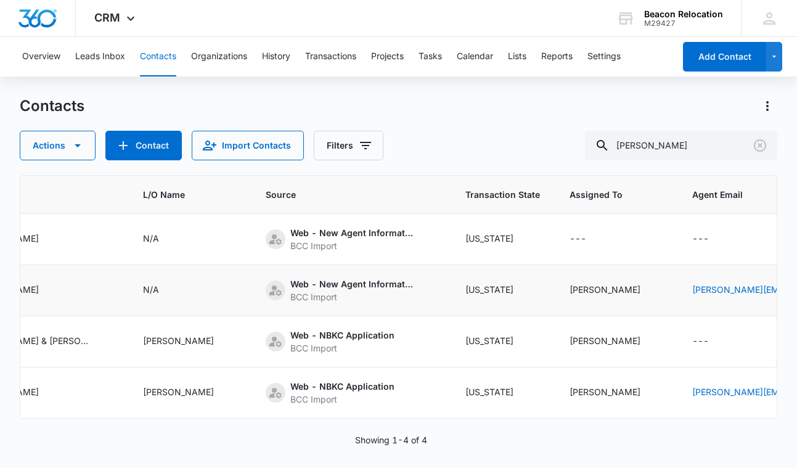
scroll to position [0, 597]
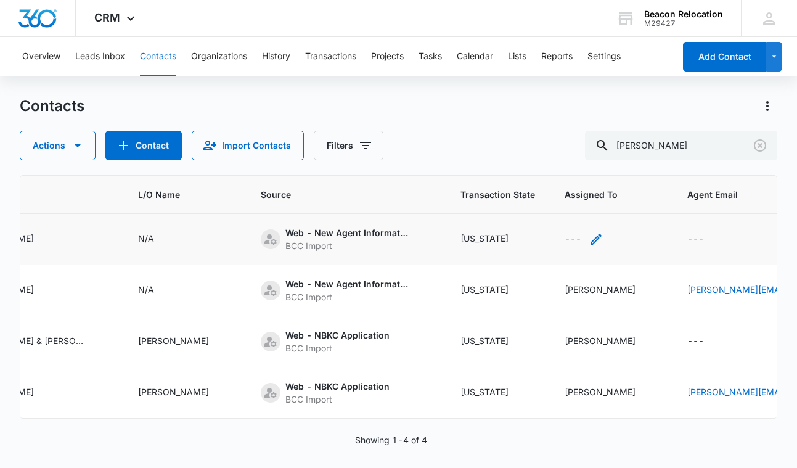
click at [590, 241] on icon "Assigned To - - Select to Edit Field" at bounding box center [595, 239] width 11 height 11
click at [541, 160] on div "Assigned To" at bounding box center [526, 160] width 50 height 13
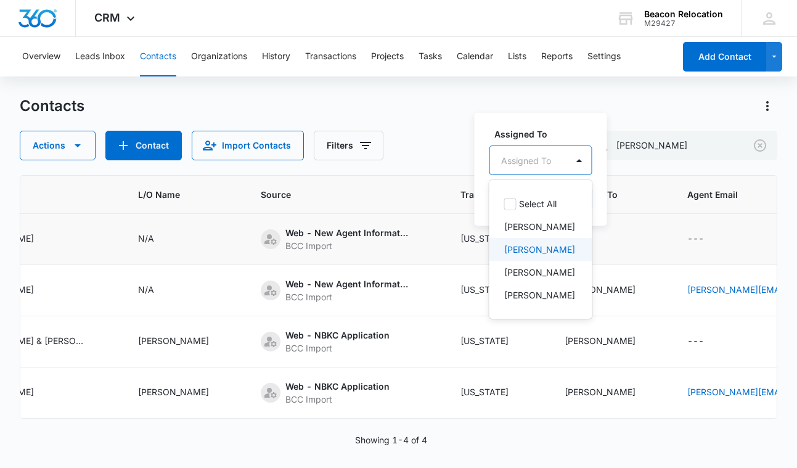
click at [538, 250] on p "[PERSON_NAME]" at bounding box center [539, 249] width 71 height 13
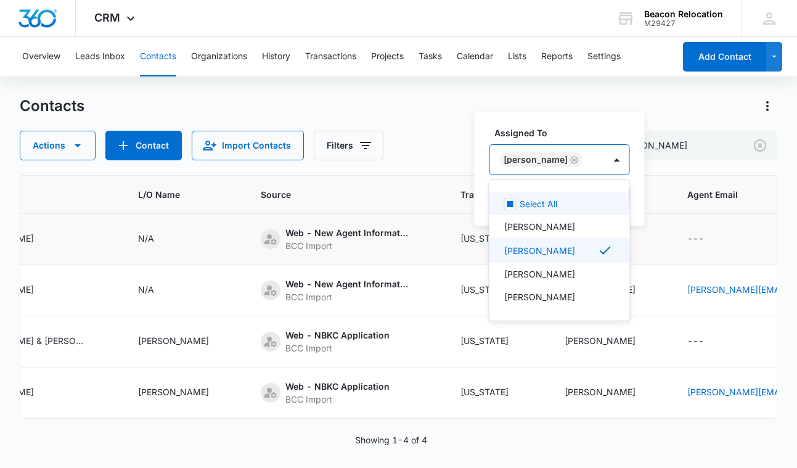
click at [583, 153] on div "[PERSON_NAME]" at bounding box center [547, 160] width 115 height 30
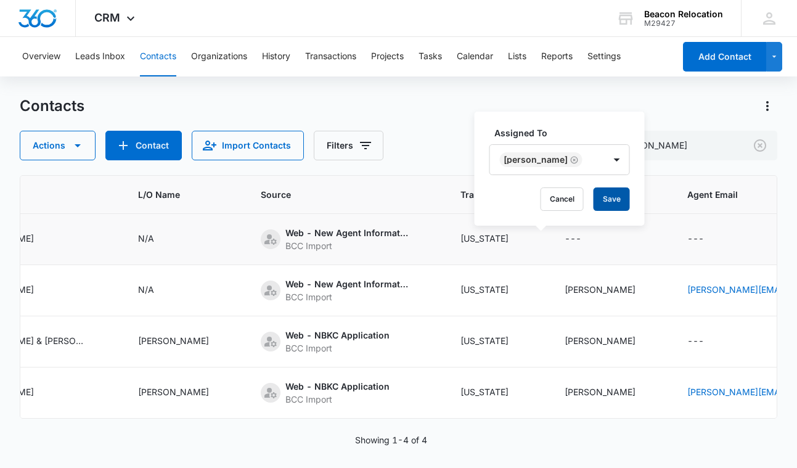
click at [598, 200] on button "Save" at bounding box center [611, 198] width 36 height 23
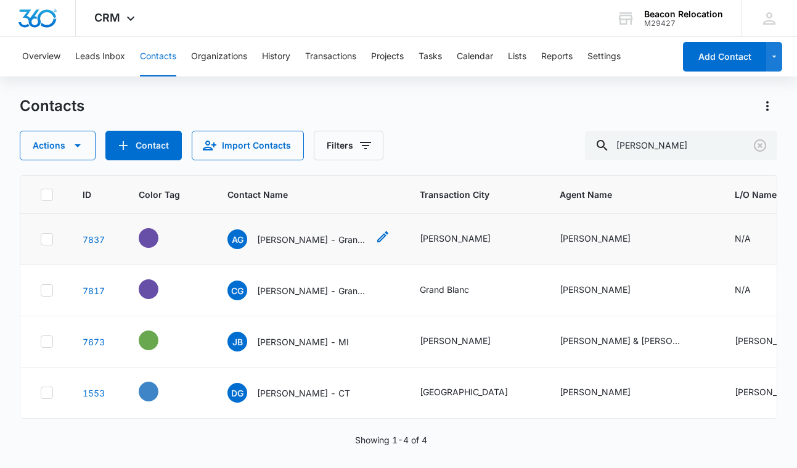
scroll to position [0, 0]
click at [313, 236] on p "[PERSON_NAME] - Grand Blanc, [GEOGRAPHIC_DATA]" at bounding box center [312, 239] width 111 height 13
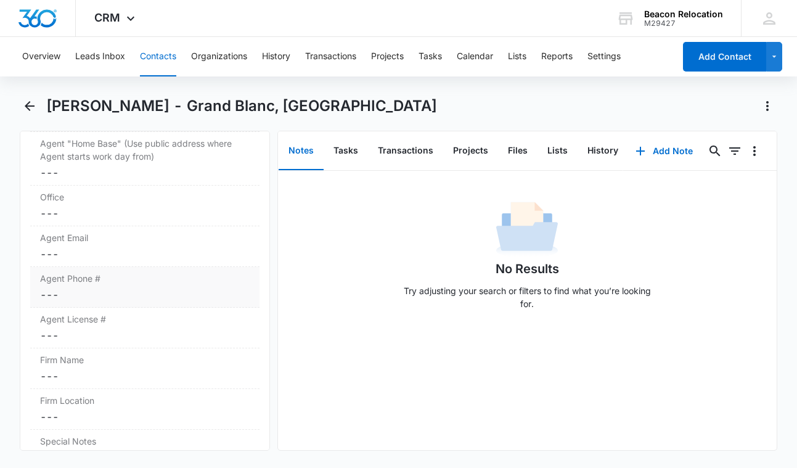
scroll to position [998, 0]
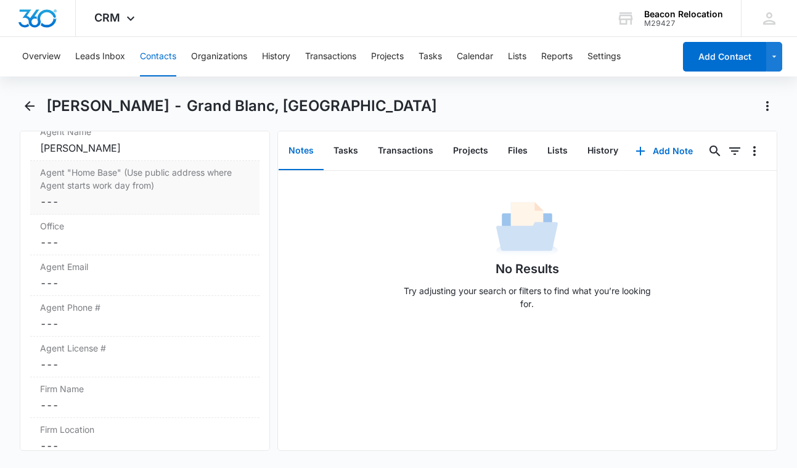
click at [100, 194] on dd "Cancel Save Changes ---" at bounding box center [144, 201] width 209 height 15
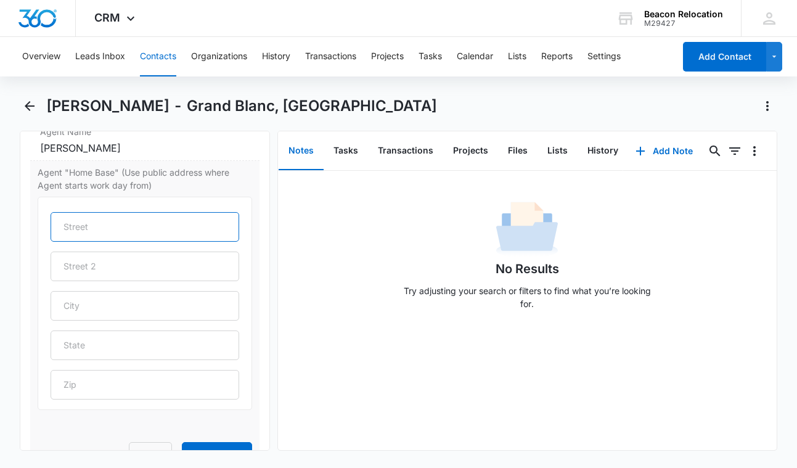
paste input "8305 S Saginaw St Suite 9, Grand Blanc, MI 48439"
type input "8305 S Saginaw St Suite 9, Grand Blanc, MI 48439"
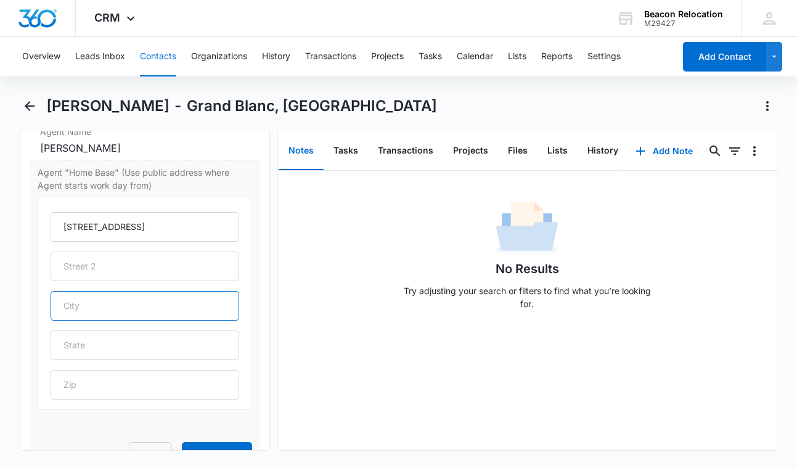
type input "f"
type input "Grand Blanc"
type input "MI"
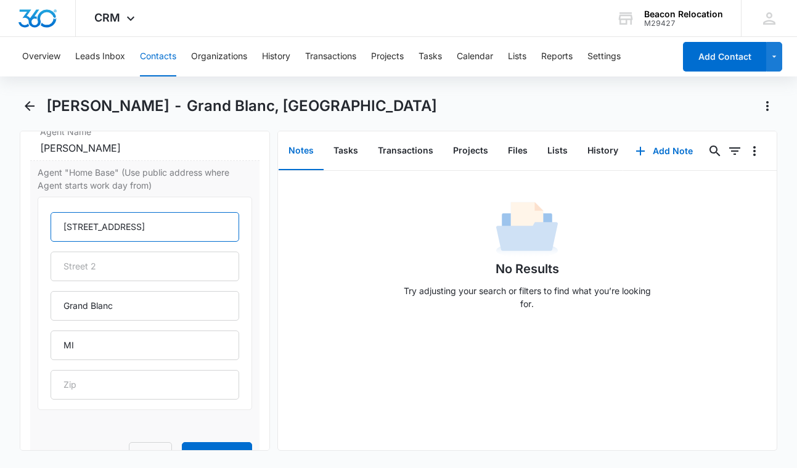
click at [191, 212] on input "8305 S Saginaw St Suite 9, Grand Blanc, MI 48439" at bounding box center [145, 227] width 188 height 30
drag, startPoint x: 172, startPoint y: 213, endPoint x: 182, endPoint y: 215, distance: 10.2
click at [182, 215] on input "8305 S Saginaw St Suite 9, Grand Blanc, MI 48439" at bounding box center [145, 227] width 188 height 30
click at [190, 212] on input "8305 S Saginaw St Suite 948439" at bounding box center [145, 227] width 188 height 30
drag, startPoint x: 173, startPoint y: 211, endPoint x: 202, endPoint y: 211, distance: 28.4
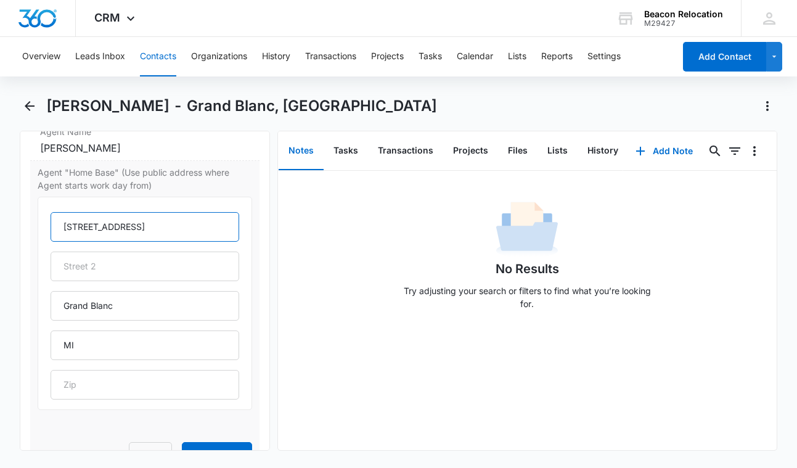
click at [202, 212] on input "8305 S Saginaw St Suite 948439" at bounding box center [145, 227] width 188 height 30
type input "8305 S Saginaw St Suite 948439"
click at [90, 370] on input "text" at bounding box center [145, 385] width 188 height 30
paste input "48439"
type input "48439"
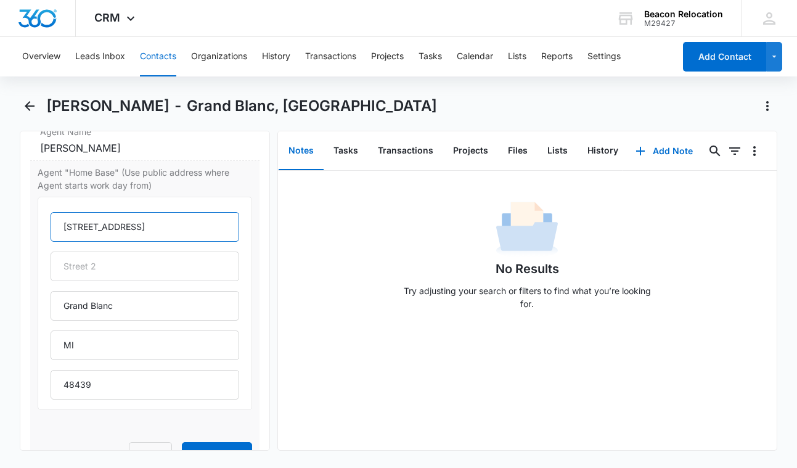
drag, startPoint x: 206, startPoint y: 208, endPoint x: 172, endPoint y: 207, distance: 33.9
click at [172, 212] on input "8305 S Saginaw St Suite 948439" at bounding box center [145, 227] width 188 height 30
type input "8305 S Saginaw St Suite 9"
click at [214, 442] on button "Save Changes" at bounding box center [217, 453] width 70 height 23
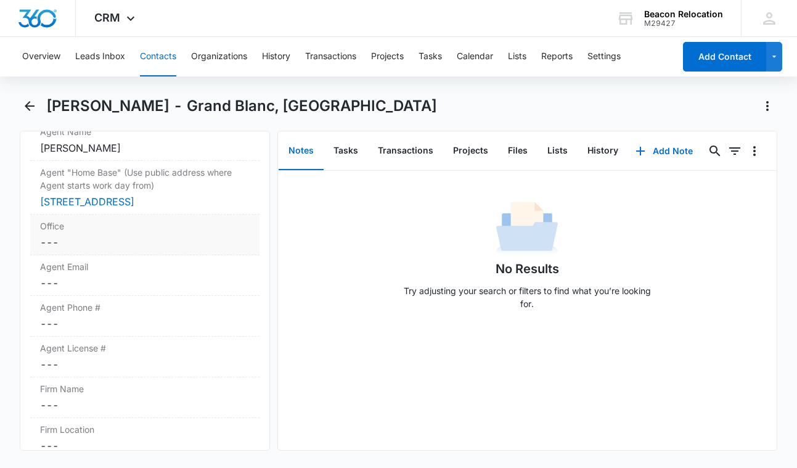
click at [100, 245] on dd "Cancel Save Changes ---" at bounding box center [144, 242] width 209 height 15
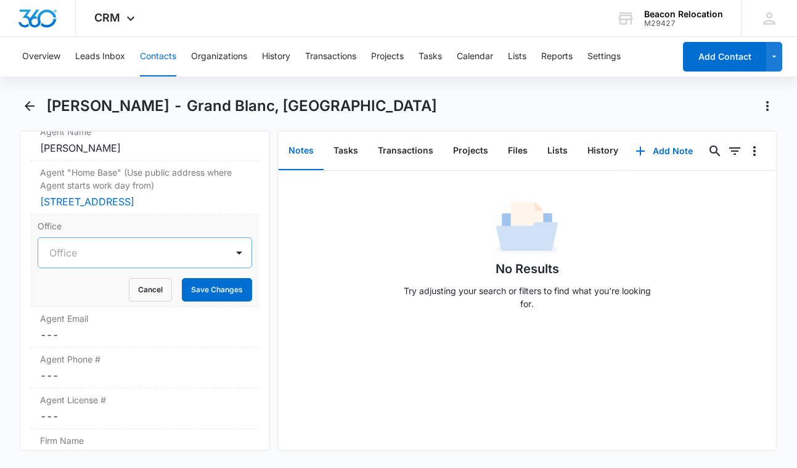
click at [104, 258] on div at bounding box center [129, 252] width 161 height 17
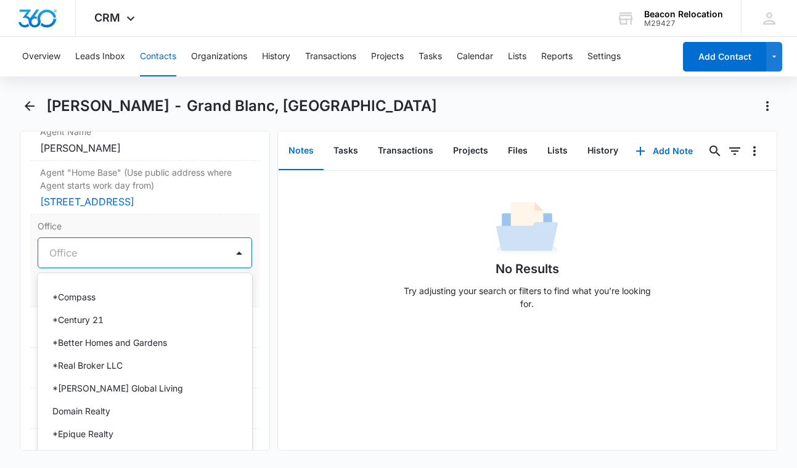
scroll to position [185, 0]
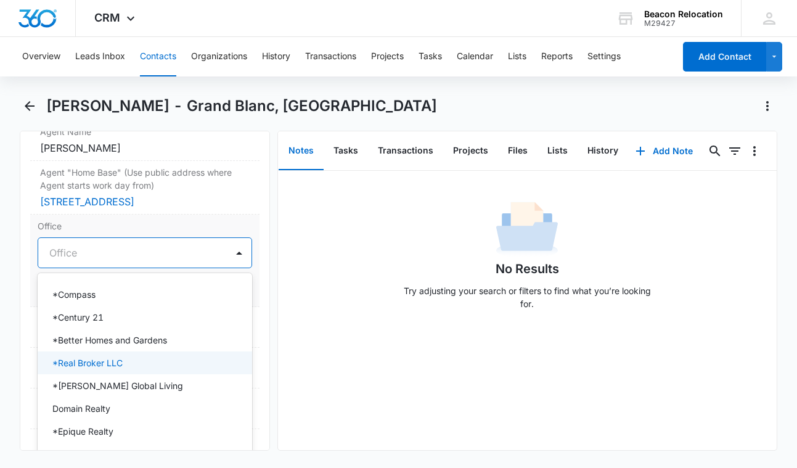
click at [96, 366] on p "*Real Broker LLC" at bounding box center [87, 362] width 70 height 13
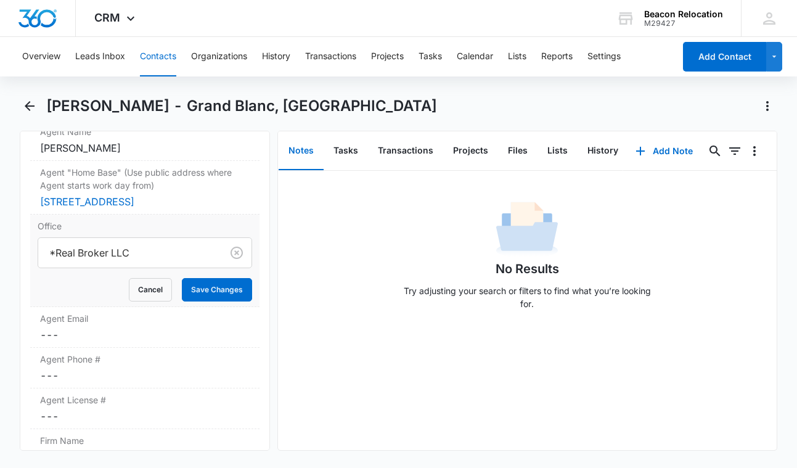
click at [208, 290] on button "Save Changes" at bounding box center [217, 289] width 70 height 23
click at [202, 284] on button "Save Changes" at bounding box center [217, 289] width 70 height 23
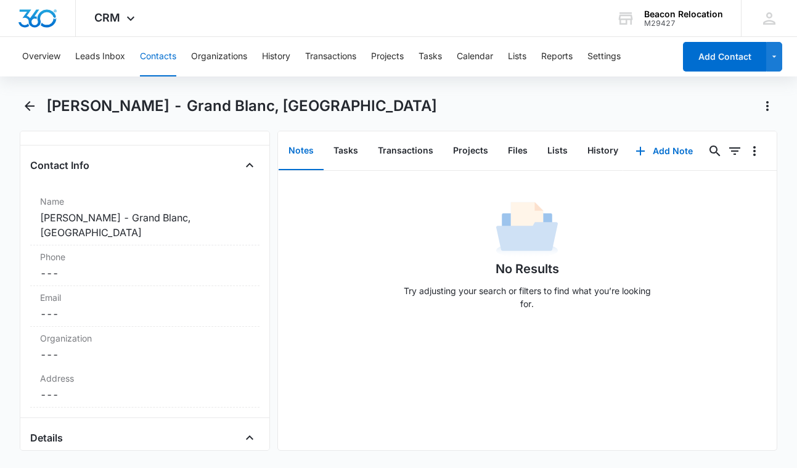
scroll to position [206, 0]
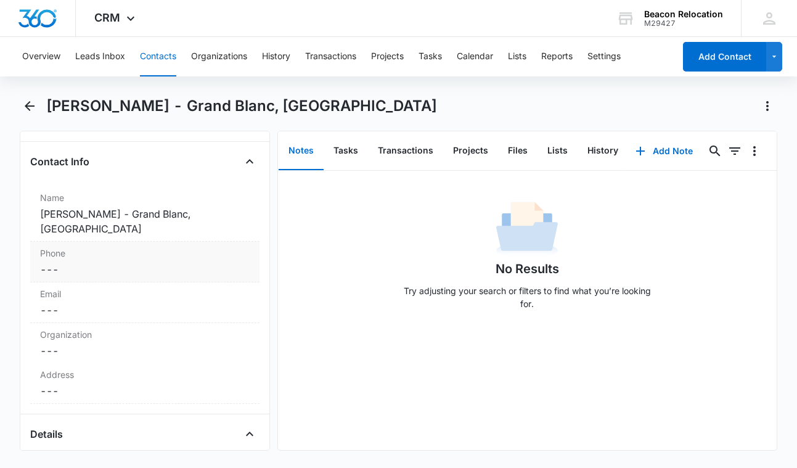
click at [89, 262] on dd "Cancel Save Changes ---" at bounding box center [144, 269] width 209 height 15
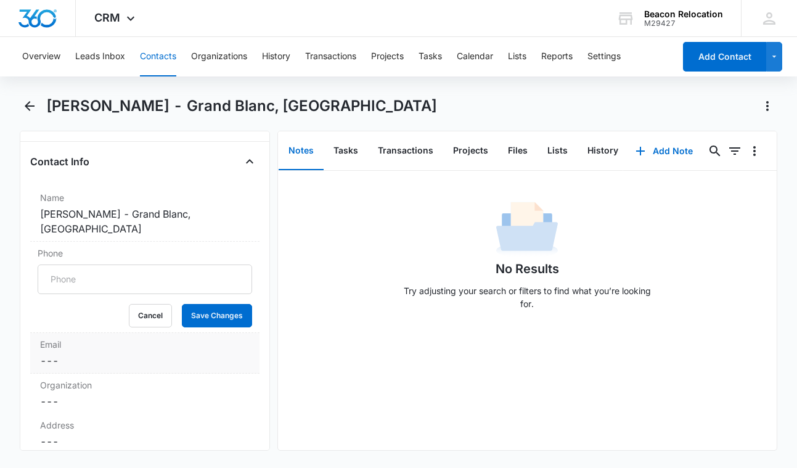
click at [83, 336] on div "Email Cancel Save Changes ---" at bounding box center [144, 353] width 229 height 41
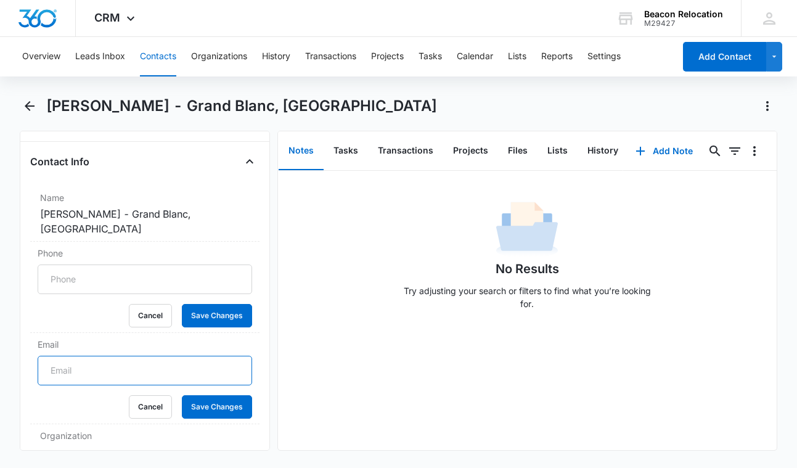
click at [87, 359] on input "Email" at bounding box center [145, 371] width 214 height 30
paste input "abigail@riserealtymi.com"
type input "abigail@riserealtymi.com"
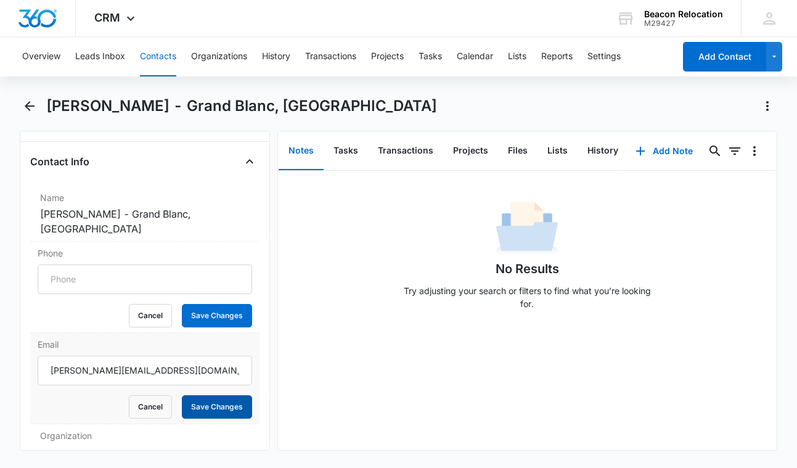
click at [211, 395] on button "Save Changes" at bounding box center [217, 406] width 70 height 23
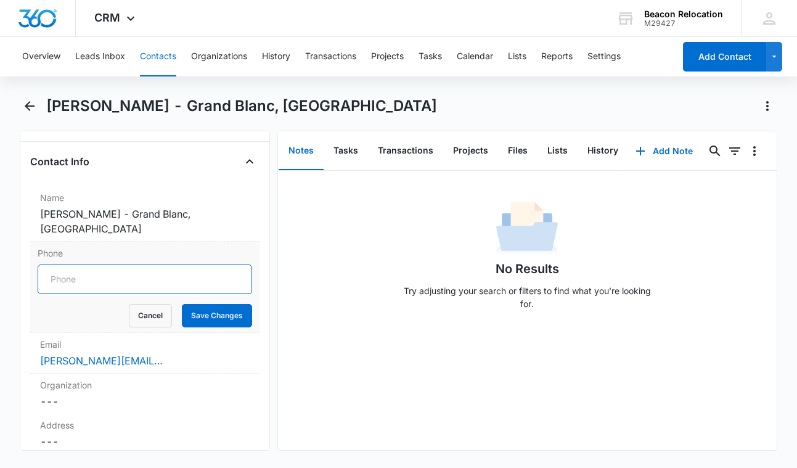
click at [146, 271] on input "Phone" at bounding box center [145, 279] width 214 height 30
paste input "(810) 869-7322"
type input "(810) 869-7322"
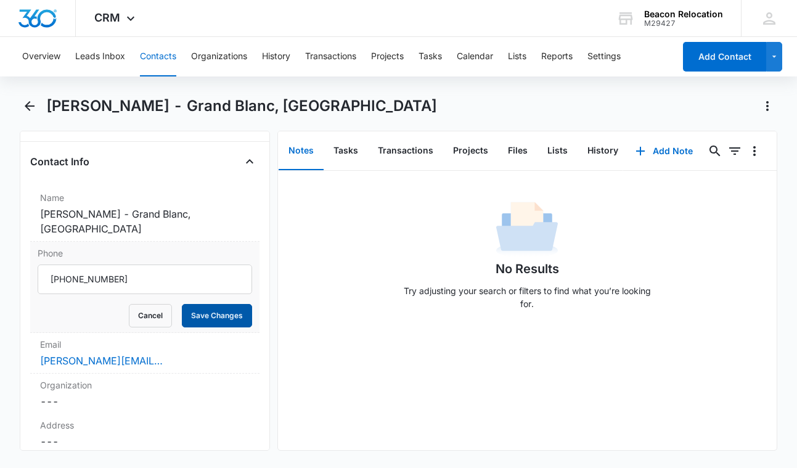
click at [223, 304] on button "Save Changes" at bounding box center [217, 315] width 70 height 23
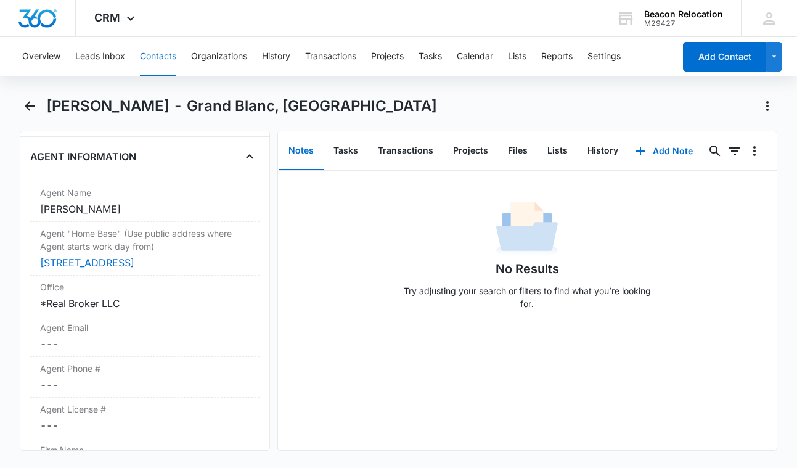
scroll to position [948, 0]
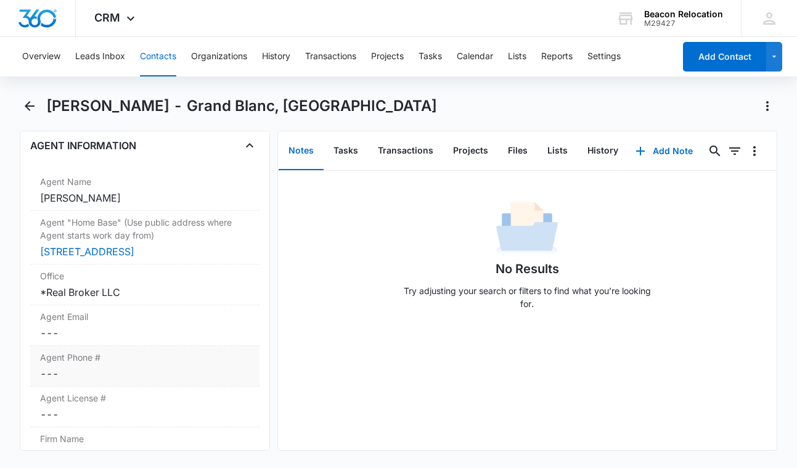
click at [79, 372] on dd "Cancel Save Changes ---" at bounding box center [144, 373] width 209 height 15
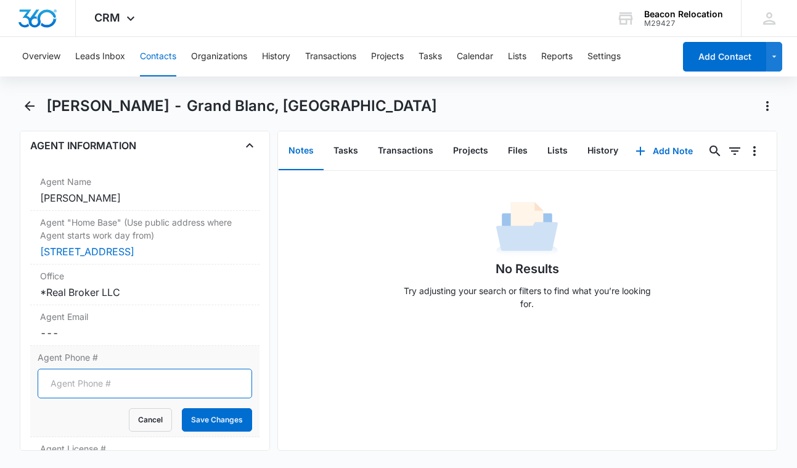
click at [73, 388] on input "Agent Phone #" at bounding box center [145, 384] width 214 height 30
paste input "(810) 869-7322"
type input "(810) 869-7322"
click at [205, 425] on button "Save Changes" at bounding box center [217, 419] width 70 height 23
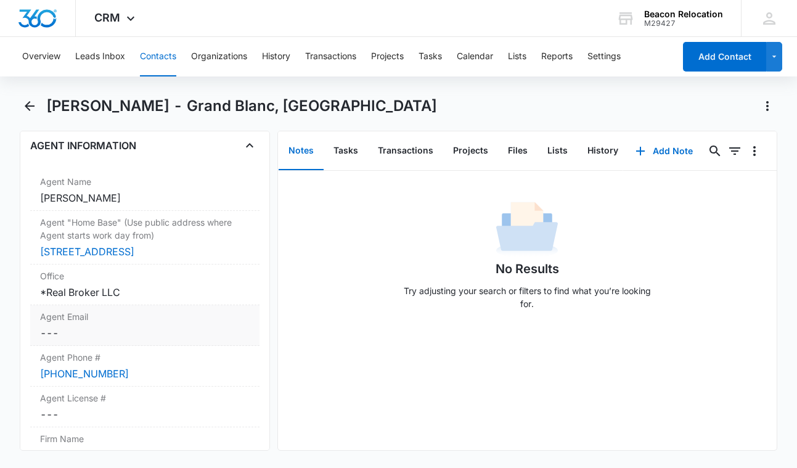
click at [95, 330] on dd "Cancel Save Changes ---" at bounding box center [144, 332] width 209 height 15
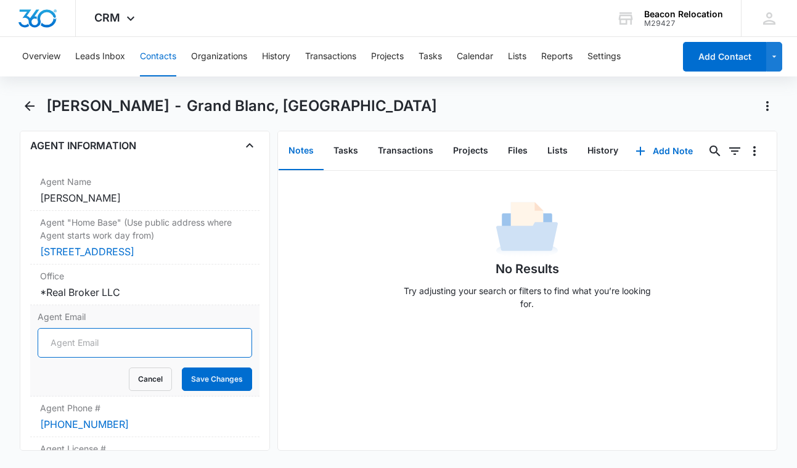
click at [71, 346] on input "Agent Email" at bounding box center [145, 343] width 214 height 30
paste input "abigail@riserealtymi.com"
type input "abigail@riserealtymi.com"
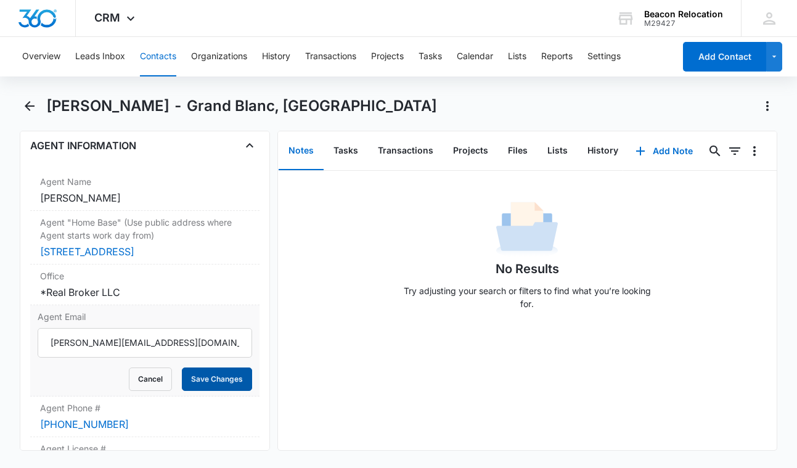
click at [205, 383] on button "Save Changes" at bounding box center [217, 378] width 70 height 23
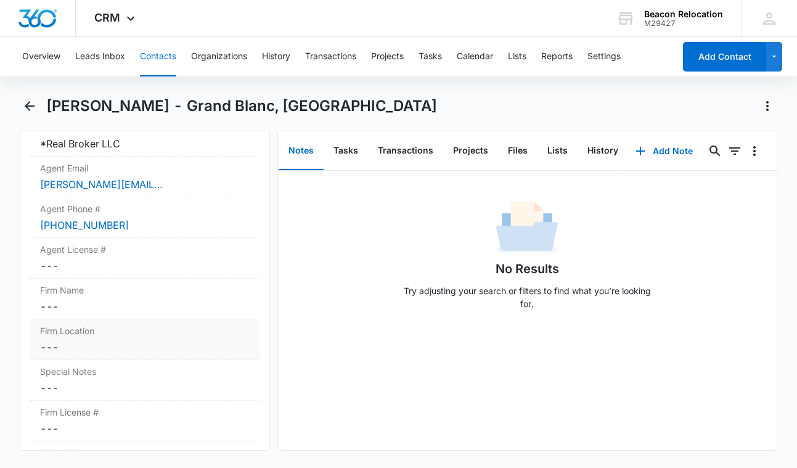
scroll to position [1105, 0]
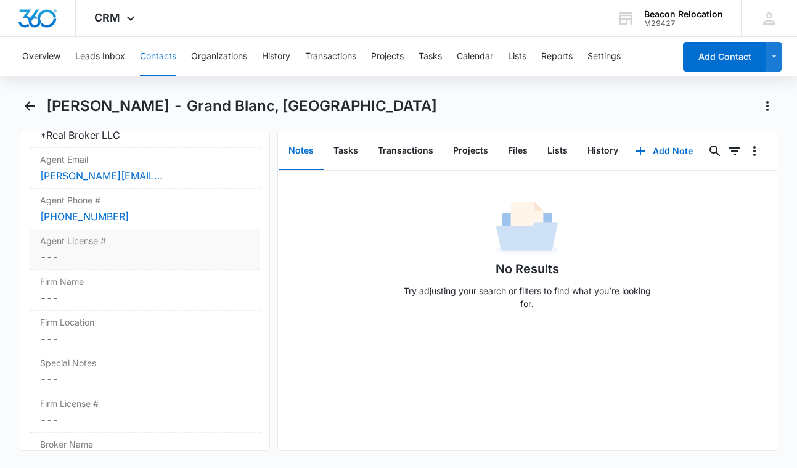
click at [75, 258] on dd "Cancel Save Changes ---" at bounding box center [144, 257] width 209 height 15
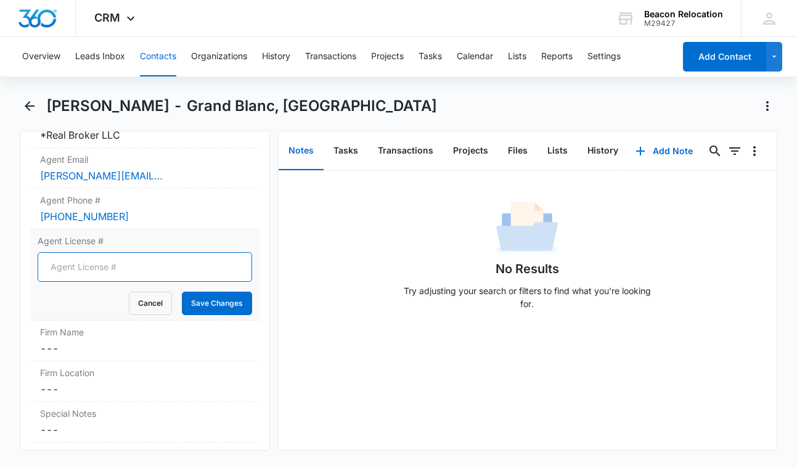
click at [69, 270] on input "Agent License #" at bounding box center [145, 267] width 214 height 30
paste input "6501427186"
type input "6501427186"
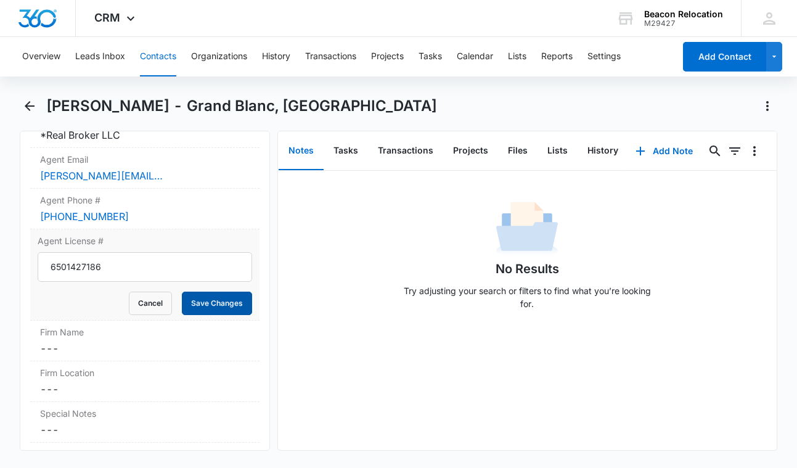
click at [211, 303] on button "Save Changes" at bounding box center [217, 302] width 70 height 23
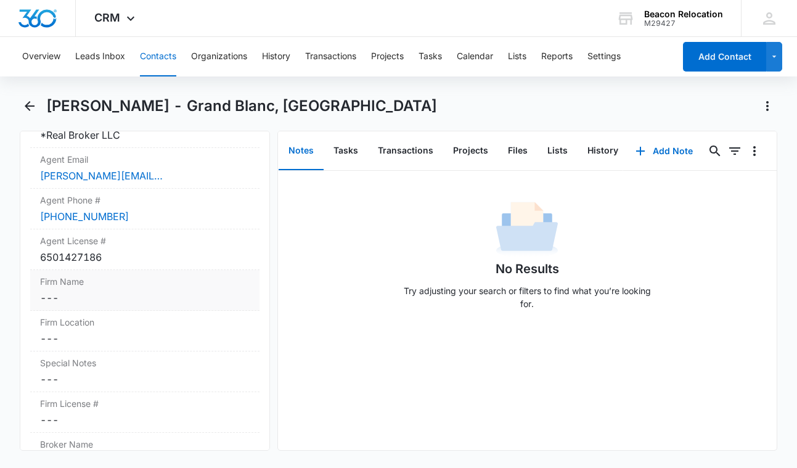
click at [65, 296] on dd "Cancel Save Changes ---" at bounding box center [144, 297] width 209 height 15
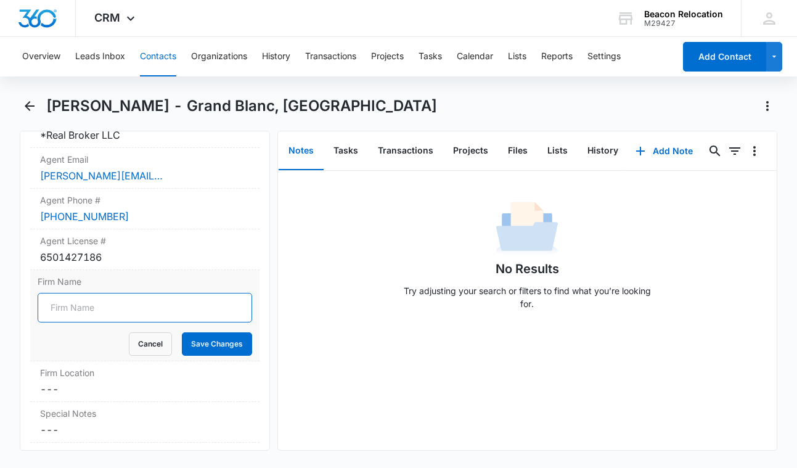
click at [67, 315] on input "Firm Name" at bounding box center [145, 308] width 214 height 30
type input "REAL Broker, LLC"
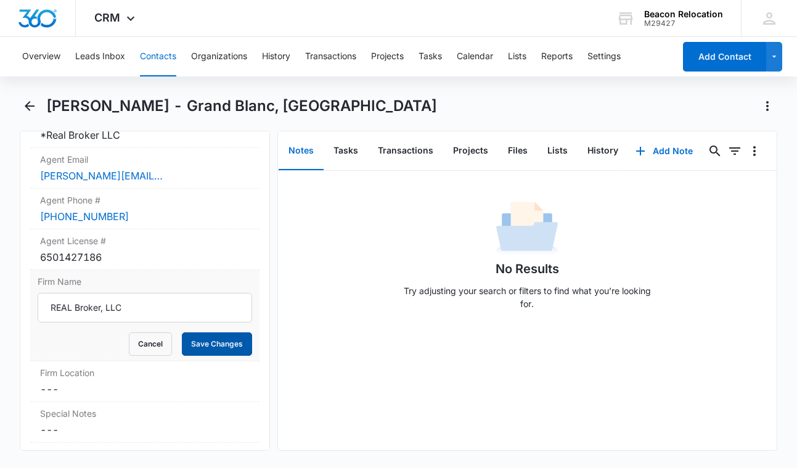
click at [206, 345] on button "Save Changes" at bounding box center [217, 343] width 70 height 23
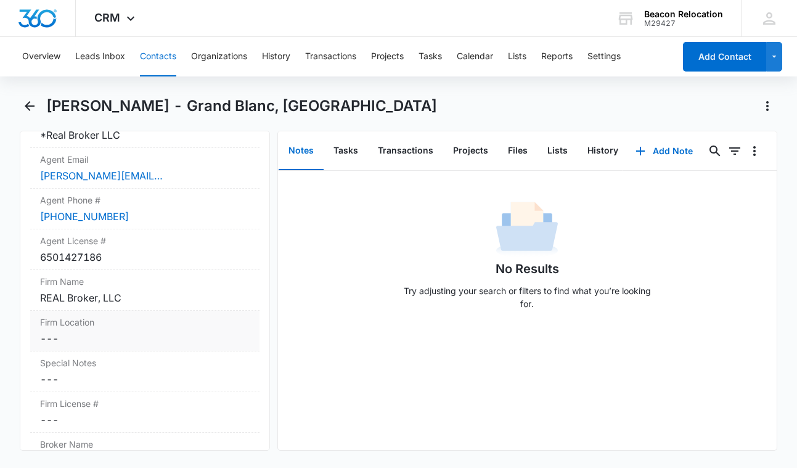
click at [68, 335] on dd "Cancel Save Changes ---" at bounding box center [144, 338] width 209 height 15
paste input "250 Monroe NW Suite 400"
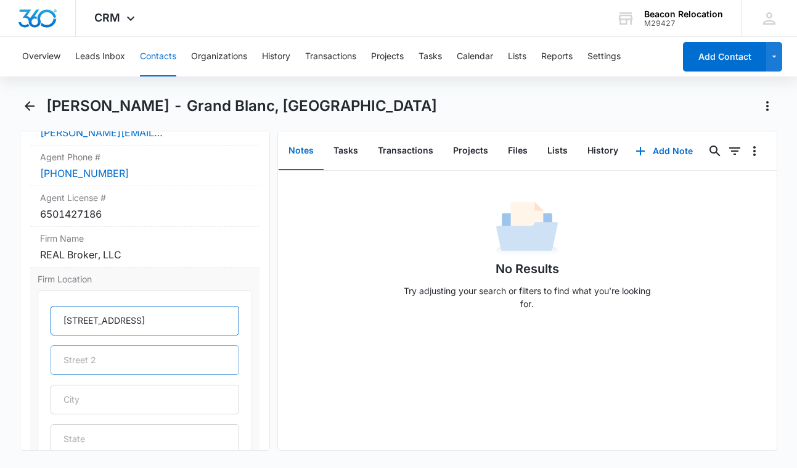
scroll to position [1173, 0]
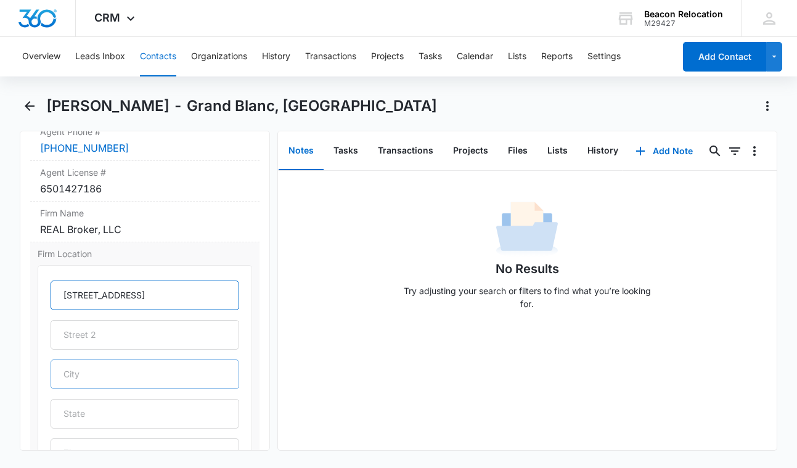
type input "250 Monroe NW Suite 400"
paste input "Grand Rapids"
type input "Grand Rapids"
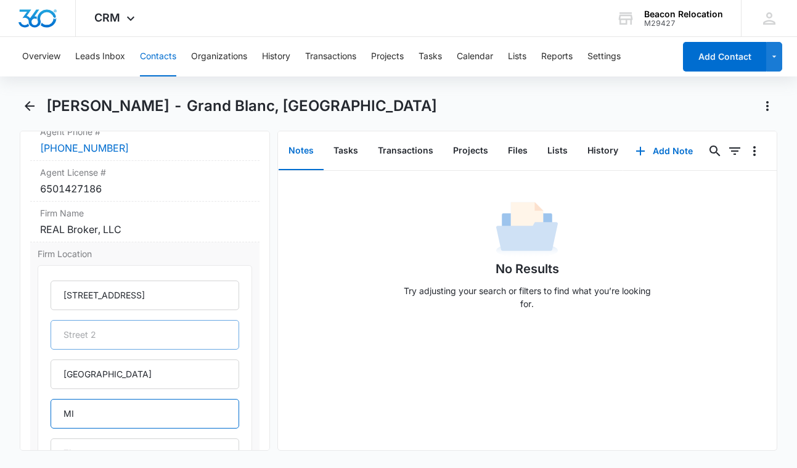
type input "MI"
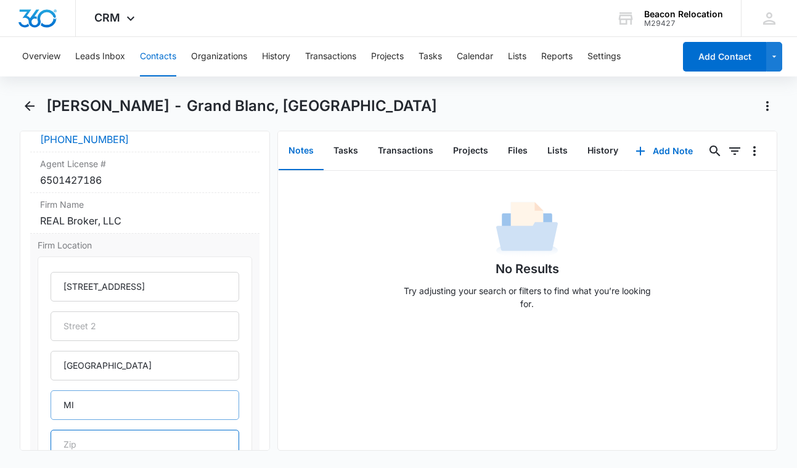
paste input "49503"
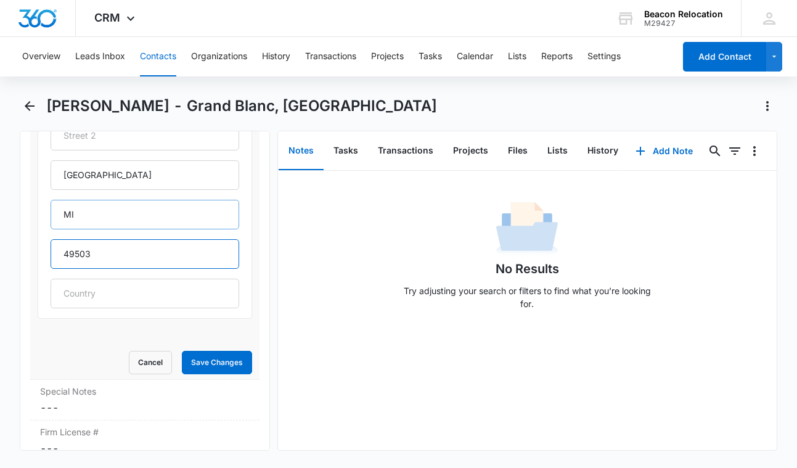
scroll to position [1399, 0]
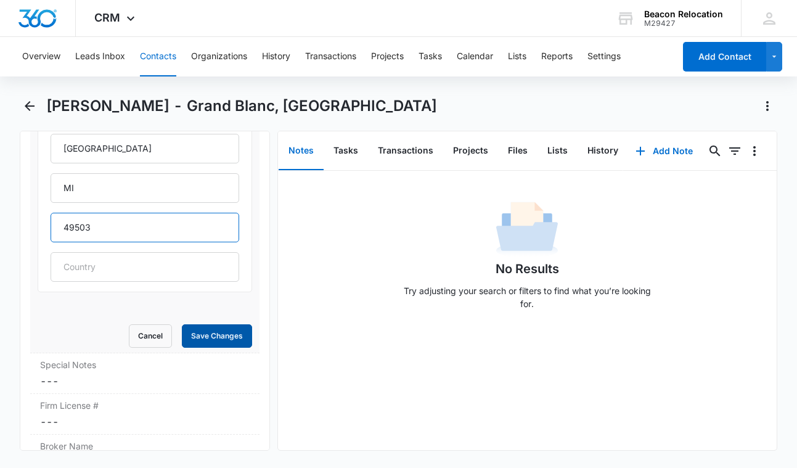
type input "49503"
click at [216, 328] on button "Save Changes" at bounding box center [217, 335] width 70 height 23
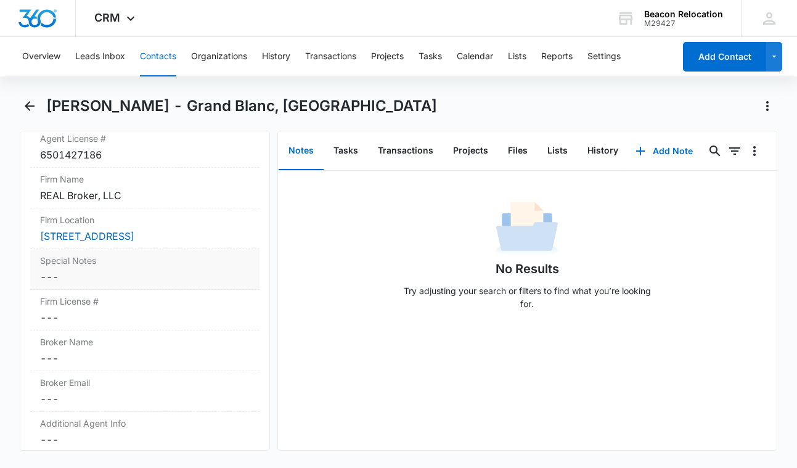
scroll to position [1209, 0]
click at [81, 323] on dd "Cancel Save Changes ---" at bounding box center [144, 315] width 209 height 15
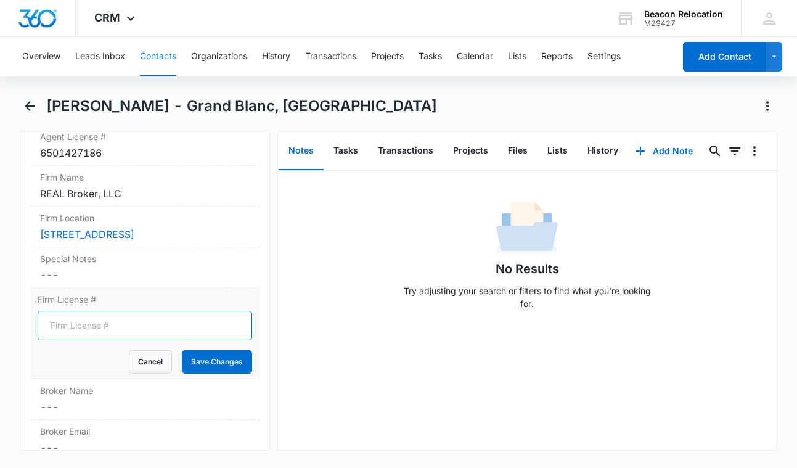
click at [65, 340] on input "Firm License #" at bounding box center [145, 326] width 214 height 30
paste input "6505431497"
type input "6505431497"
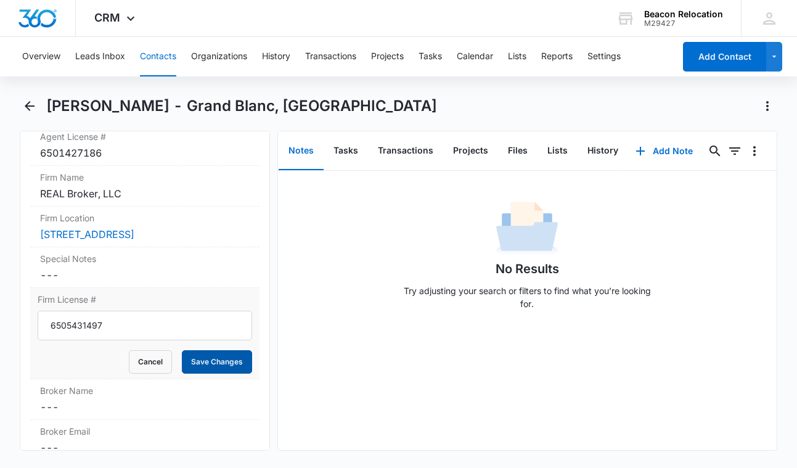
click at [194, 373] on button "Save Changes" at bounding box center [217, 361] width 70 height 23
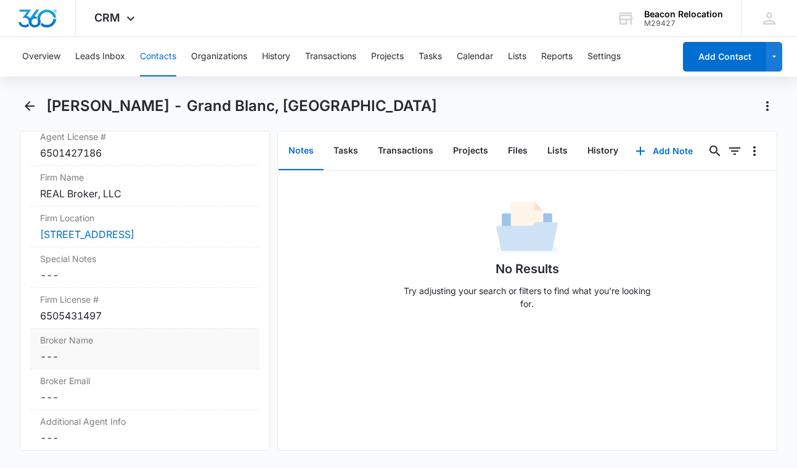
click at [73, 364] on dd "Cancel Save Changes ---" at bounding box center [144, 356] width 209 height 15
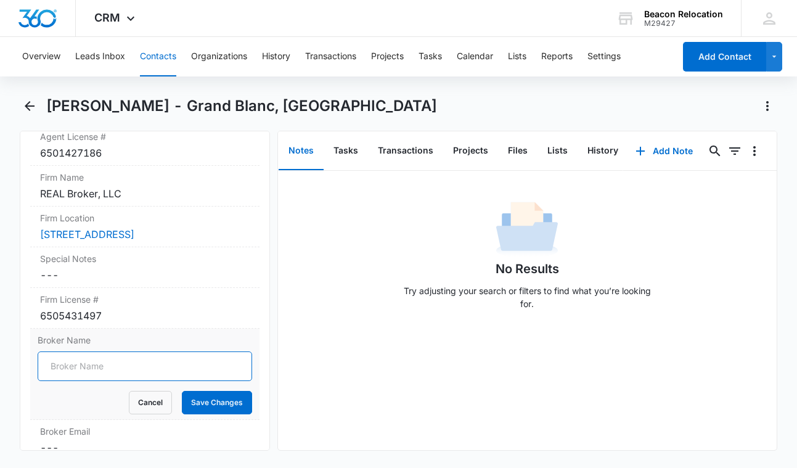
click at [65, 381] on input "Broker Name" at bounding box center [145, 366] width 214 height 30
paste input "Angela Hyde"
type input "Angela Hyde"
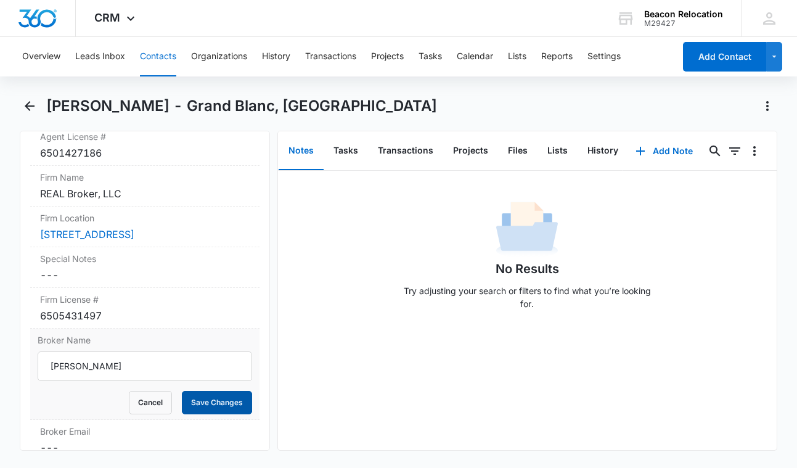
click at [202, 414] on button "Save Changes" at bounding box center [217, 402] width 70 height 23
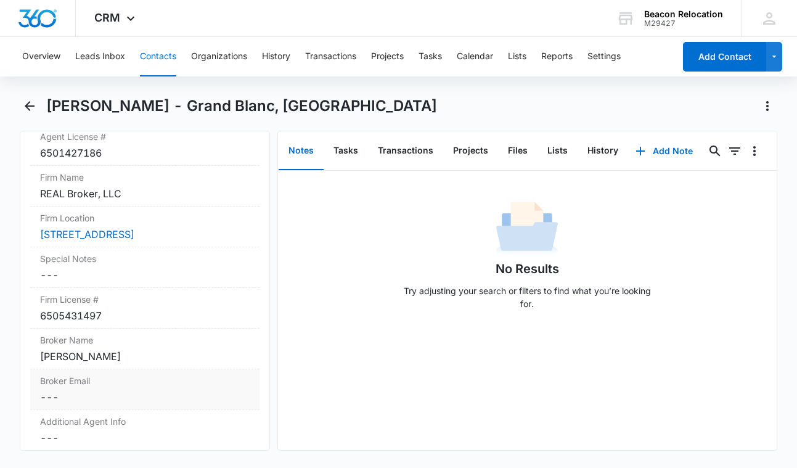
click at [83, 410] on div "Broker Email Cancel Save Changes ---" at bounding box center [144, 389] width 229 height 41
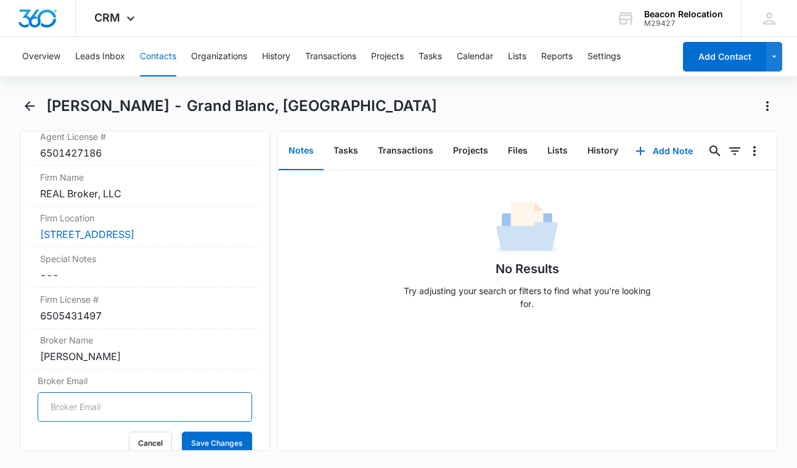
click at [76, 422] on input "Broker Email" at bounding box center [145, 407] width 214 height 30
paste input "mibroker@therealbrokerage.com"
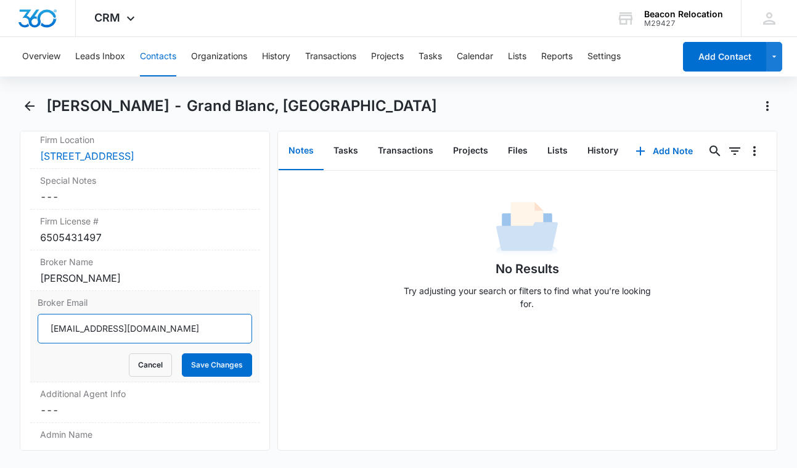
scroll to position [1303, 0]
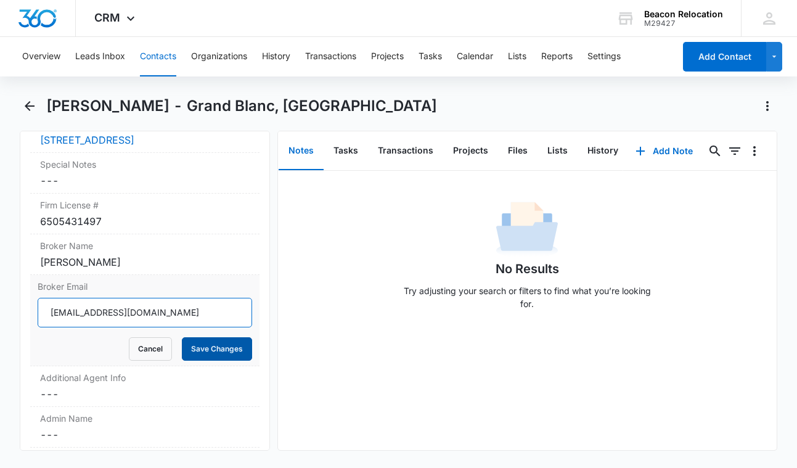
type input "mibroker@therealbrokerage.com"
click at [218, 356] on button "Save Changes" at bounding box center [217, 348] width 70 height 23
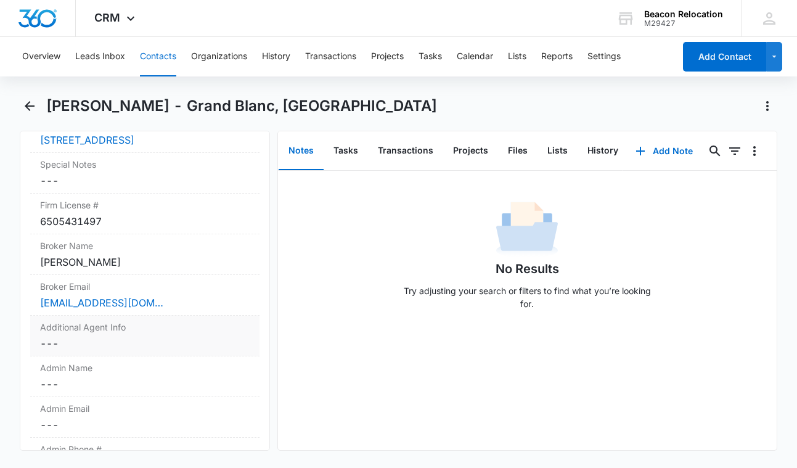
click at [97, 351] on dd "Cancel Save Changes ---" at bounding box center [144, 343] width 209 height 15
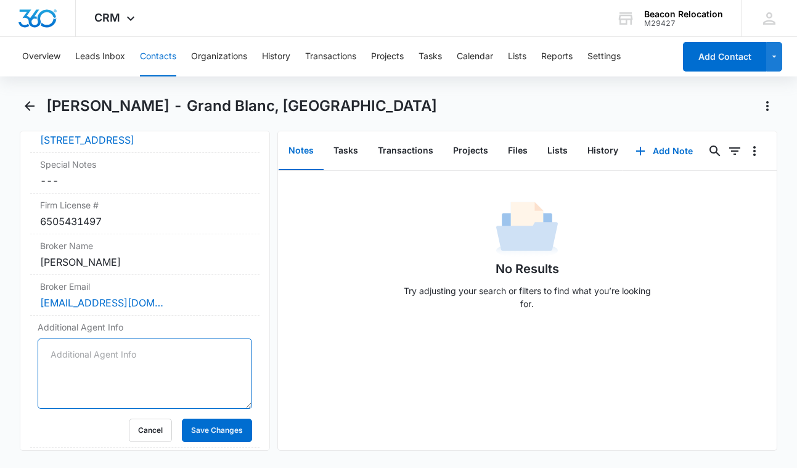
click at [78, 372] on textarea "Additional Agent Info" at bounding box center [145, 373] width 214 height 70
paste textarea "Fenton, Linden, Holly, Grand Blanc, Burton, Flint, Davison, Birch Run, Swartz C…"
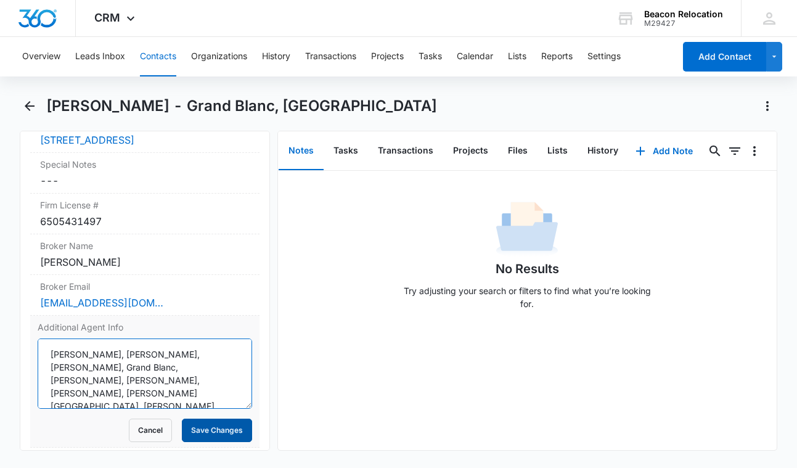
type textarea "Fenton, Linden, Holly, Grand Blanc, Burton, Flint, Davison, Birch Run, Swartz C…"
click at [203, 438] on button "Save Changes" at bounding box center [217, 429] width 70 height 23
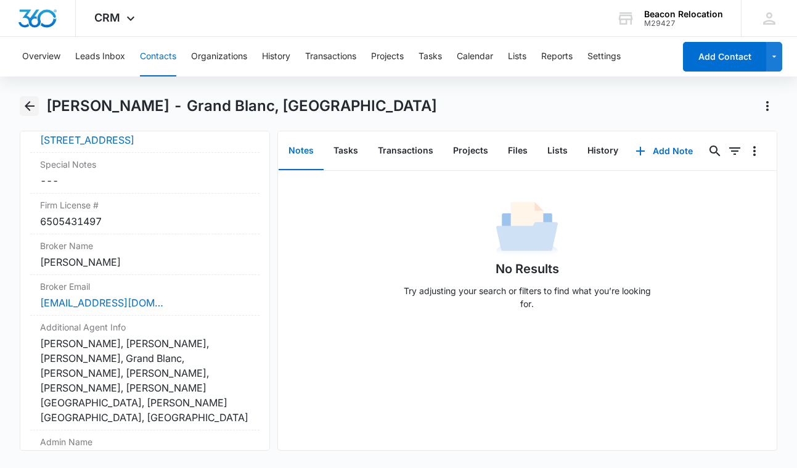
click at [31, 103] on icon "Back" at bounding box center [29, 106] width 15 height 15
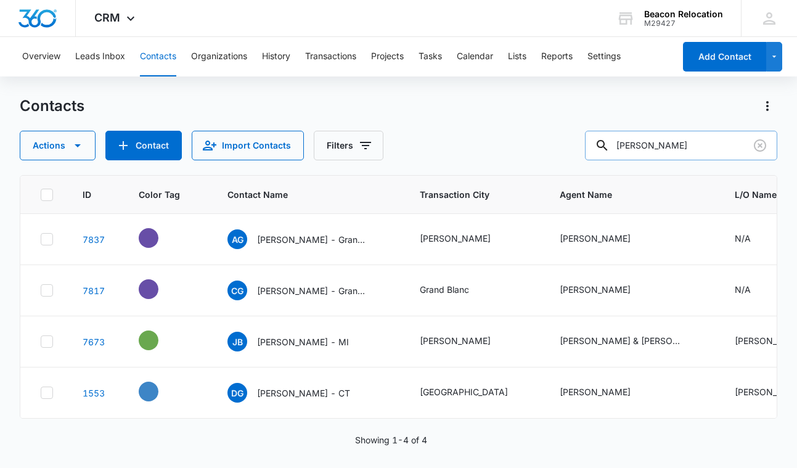
drag, startPoint x: 680, startPoint y: 151, endPoint x: 584, endPoint y: 150, distance: 96.1
click at [585, 149] on input "[PERSON_NAME]" at bounding box center [681, 146] width 192 height 30
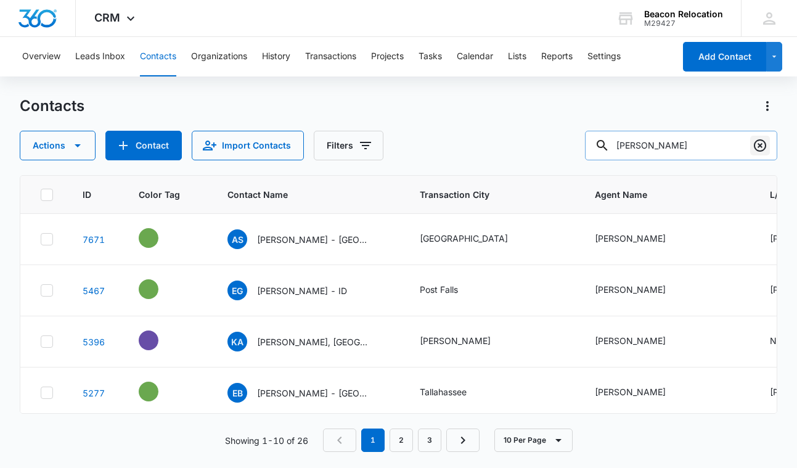
type input "Emily"
click at [762, 146] on icon "Clear" at bounding box center [759, 145] width 15 height 15
